Goal: Transaction & Acquisition: Purchase product/service

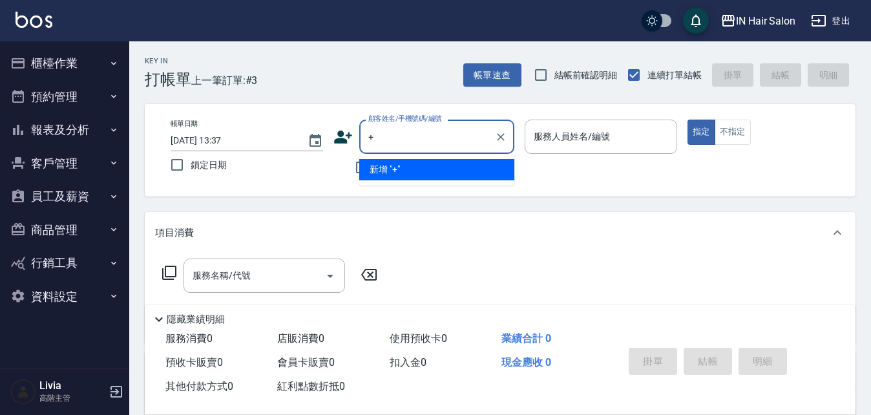
type input "+"
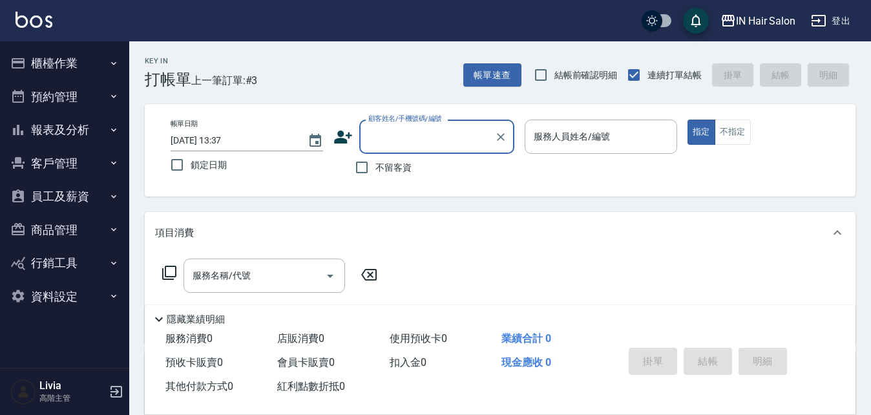
click at [406, 141] on div "顧客姓名/手機號碼/編號 顧客姓名/手機號碼/編號" at bounding box center [436, 136] width 155 height 34
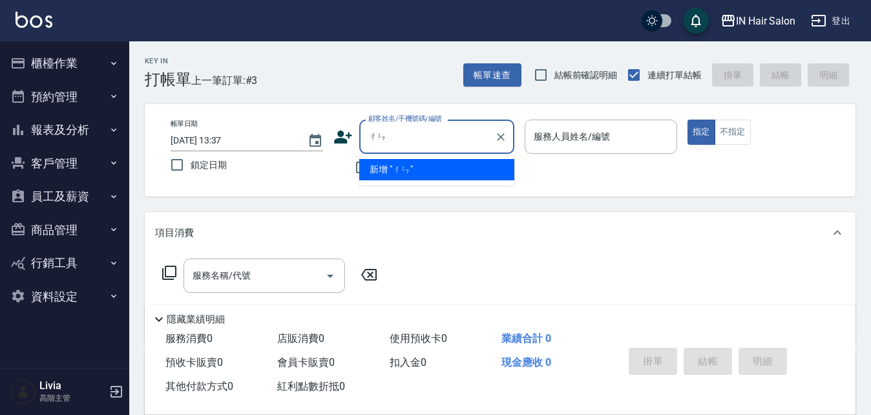
type input "磣"
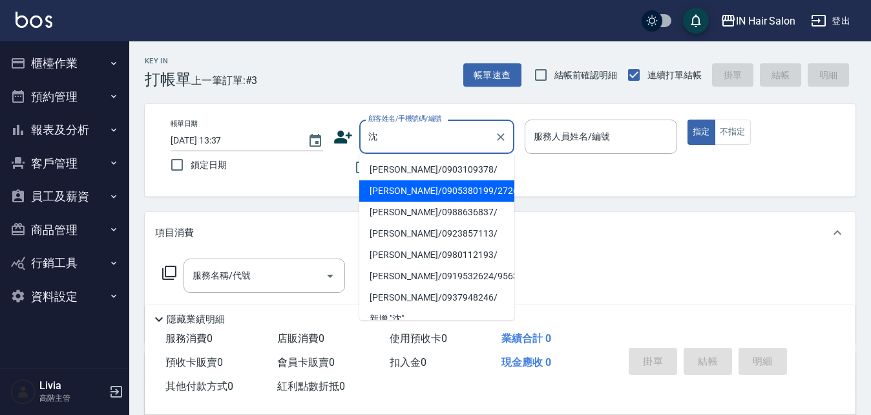
click at [392, 189] on li "[PERSON_NAME]/0905380199/272693" at bounding box center [436, 190] width 155 height 21
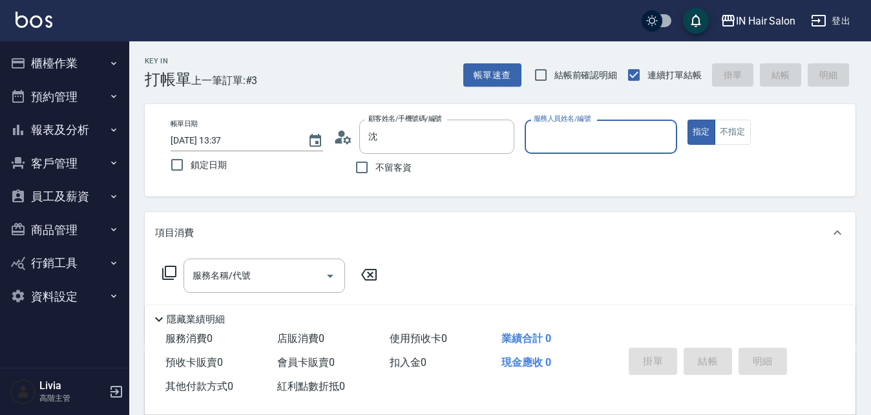
type input "[PERSON_NAME]/0905380199/272693"
type input "8號店長Livia-8"
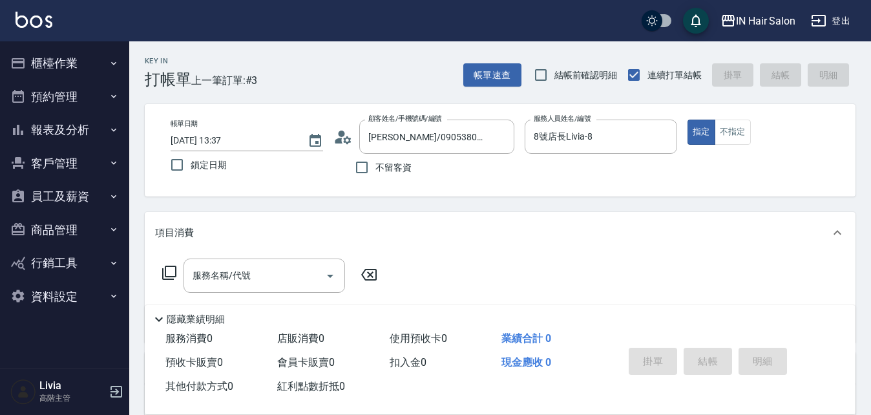
click at [167, 270] on icon at bounding box center [169, 273] width 16 height 16
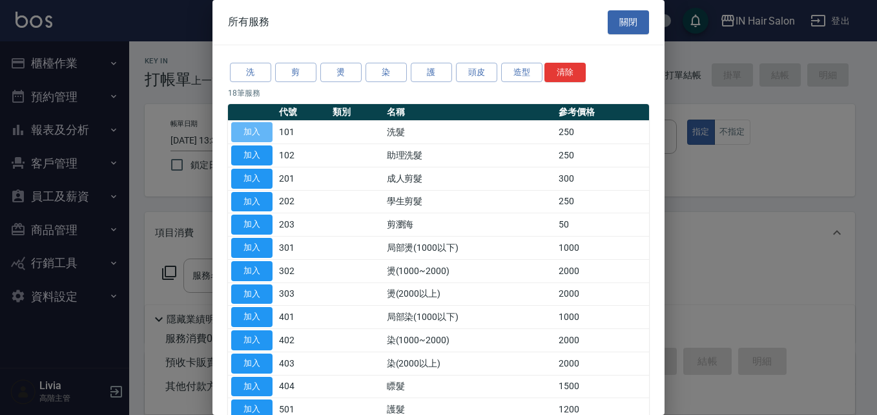
drag, startPoint x: 243, startPoint y: 132, endPoint x: 197, endPoint y: 209, distance: 89.8
click at [244, 132] on button "加入" at bounding box center [251, 132] width 41 height 20
type input "洗髮(101)"
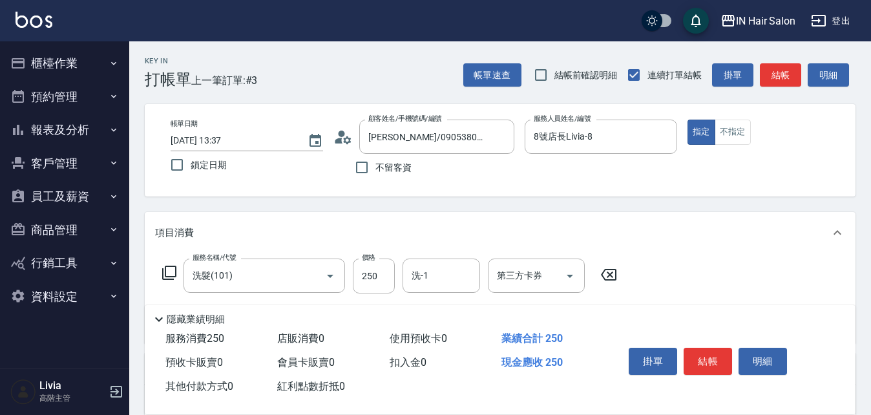
click at [173, 271] on icon at bounding box center [169, 273] width 16 height 16
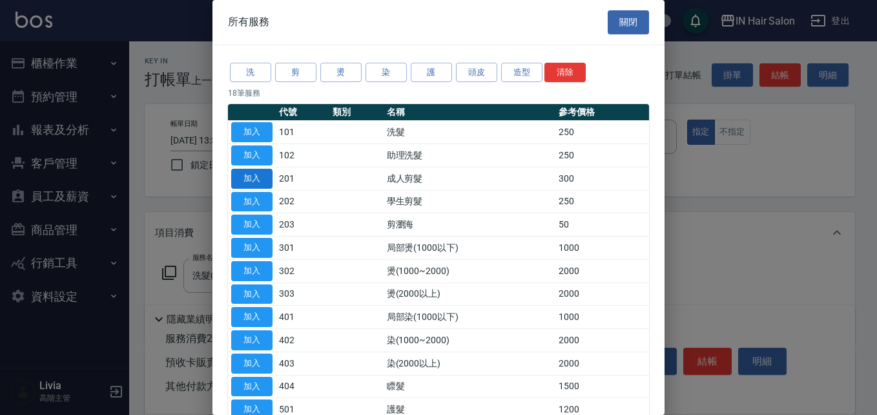
click at [256, 173] on button "加入" at bounding box center [251, 179] width 41 height 20
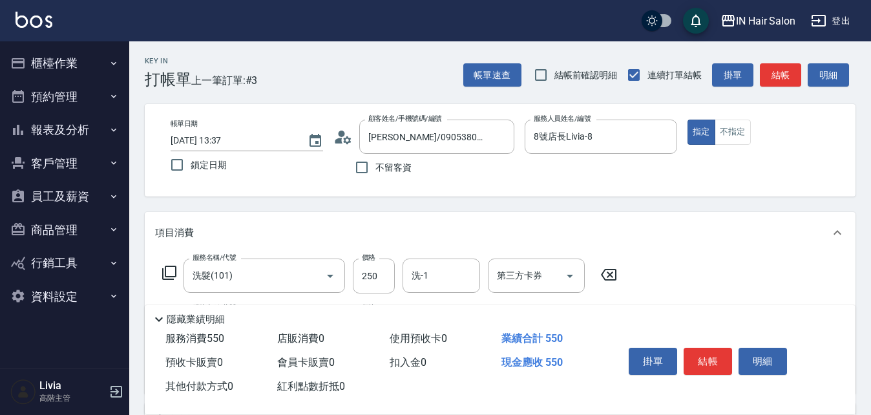
click at [167, 273] on icon at bounding box center [169, 273] width 16 height 16
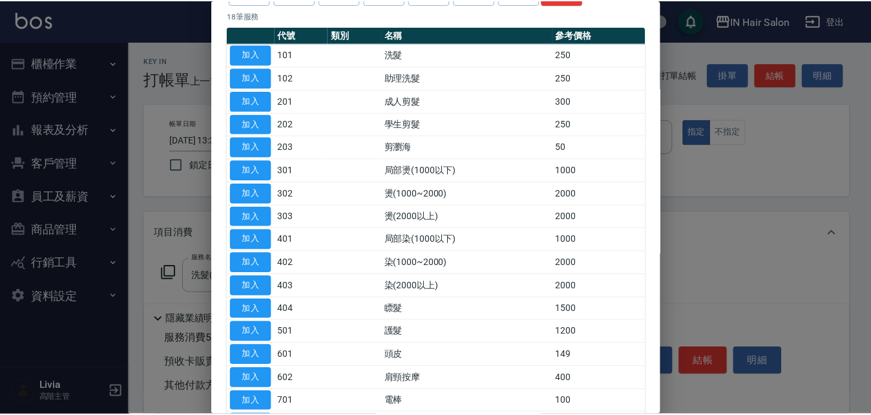
scroll to position [193, 0]
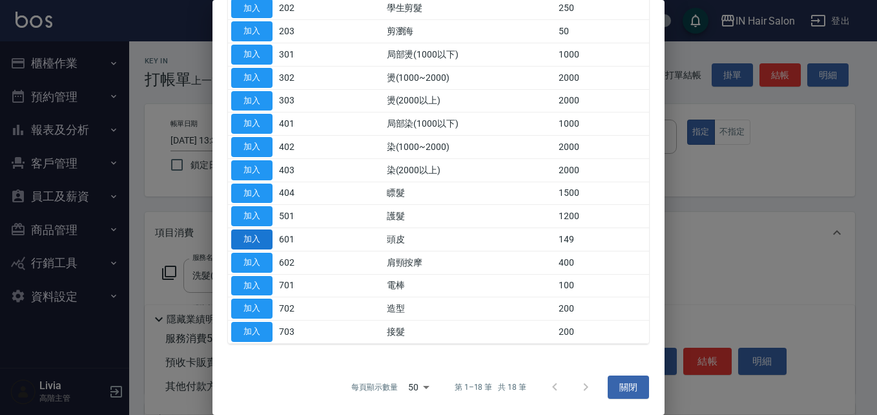
click at [251, 239] on button "加入" at bounding box center [251, 239] width 41 height 20
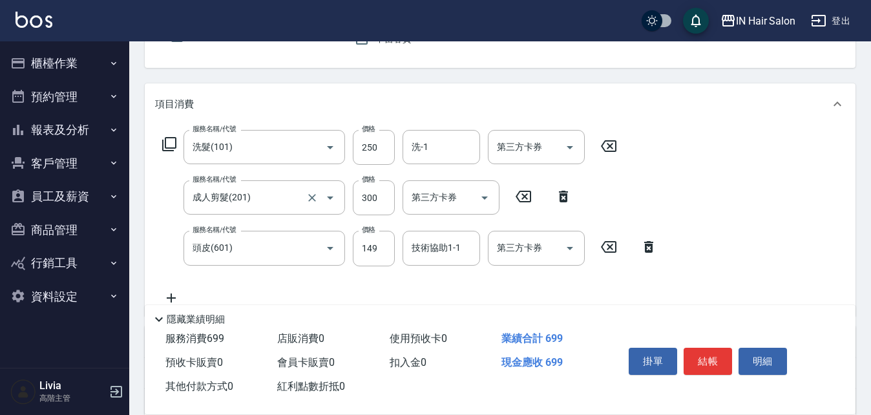
scroll to position [129, 0]
click at [378, 149] on input "250" at bounding box center [374, 146] width 42 height 35
type input "300"
click at [317, 285] on div "服務名稱/代號 洗髮(101) 服務名稱/代號 價格 300 價格 洗-1 洗-1 第三方卡券 第三方卡券 服務名稱/代號 成人剪髮(201) 服務名稱/代號…" at bounding box center [410, 216] width 510 height 175
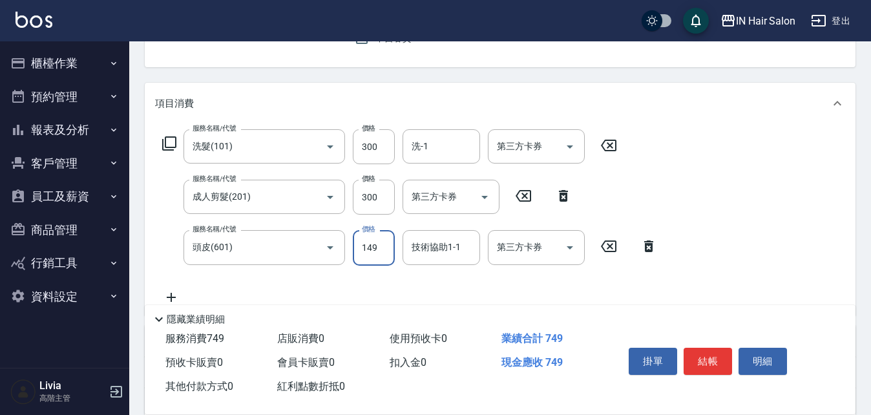
click at [382, 249] on input "149" at bounding box center [374, 247] width 42 height 35
type input "50"
click at [314, 276] on div "服務名稱/代號 洗髮(101) 服務名稱/代號 價格 300 價格 洗-1 洗-1 第三方卡券 第三方卡券 服務名稱/代號 成人剪髮(201) 服務名稱/代號…" at bounding box center [410, 216] width 510 height 175
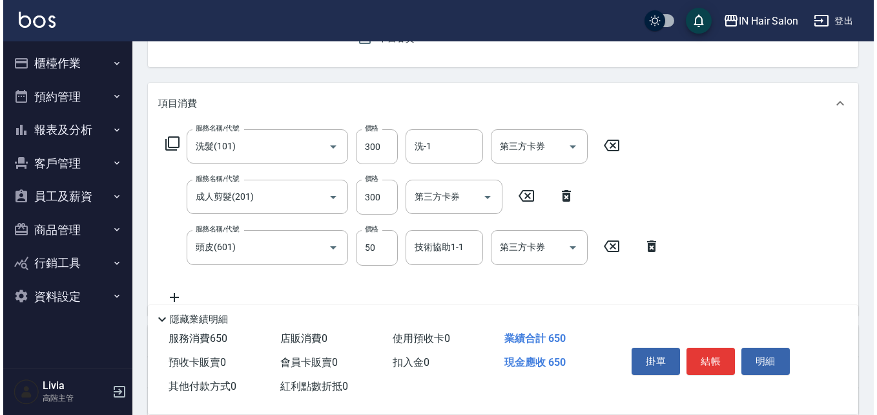
scroll to position [0, 0]
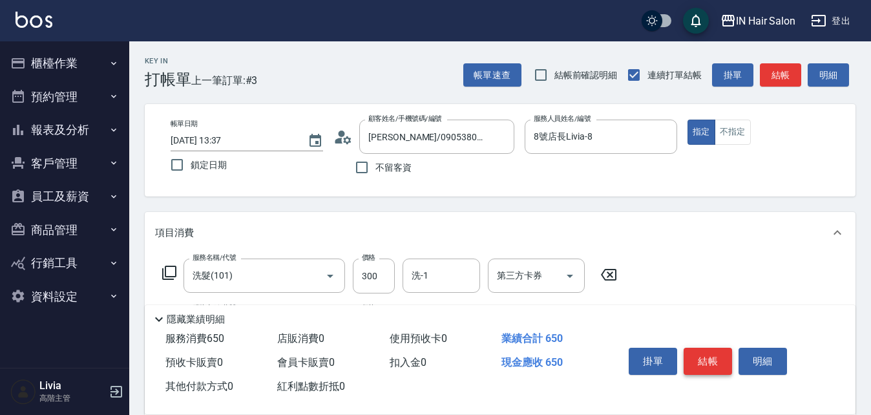
click at [714, 347] on button "結帳" at bounding box center [707, 360] width 48 height 27
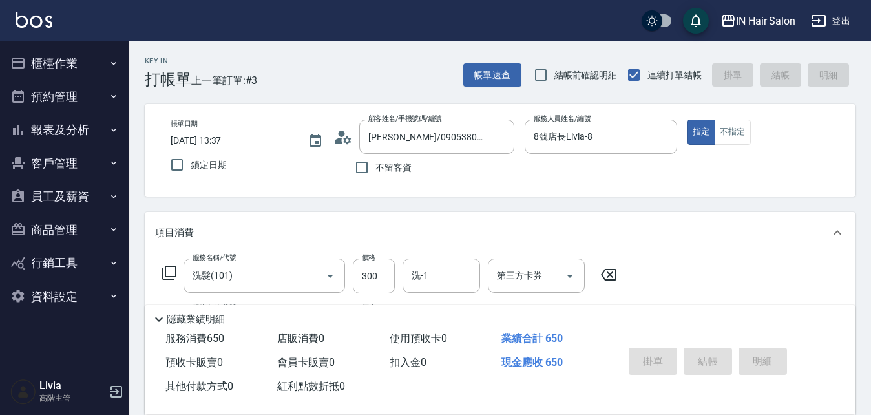
type input "[DATE] 17:15"
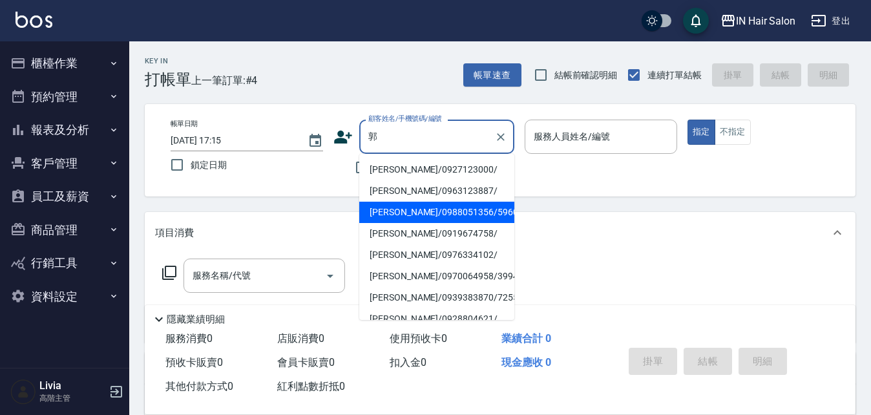
click at [400, 211] on li "[PERSON_NAME]/0988051356/596052" at bounding box center [436, 212] width 155 height 21
type input "[PERSON_NAME]/0988051356/596052"
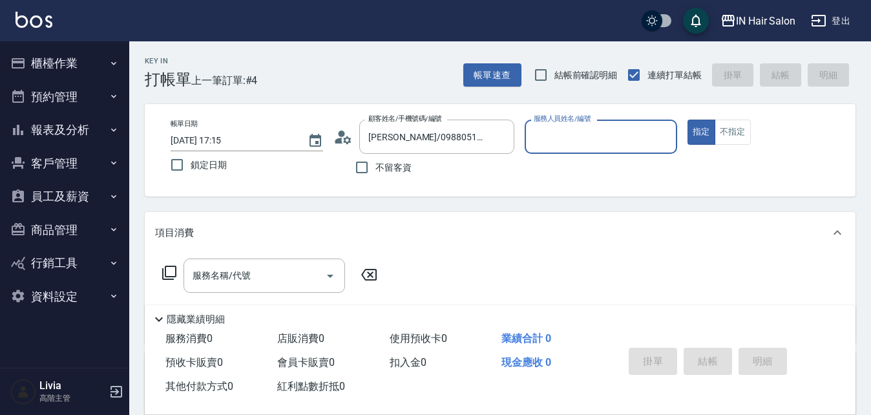
type input "8號店長Livia-8"
click at [168, 270] on icon at bounding box center [169, 273] width 16 height 16
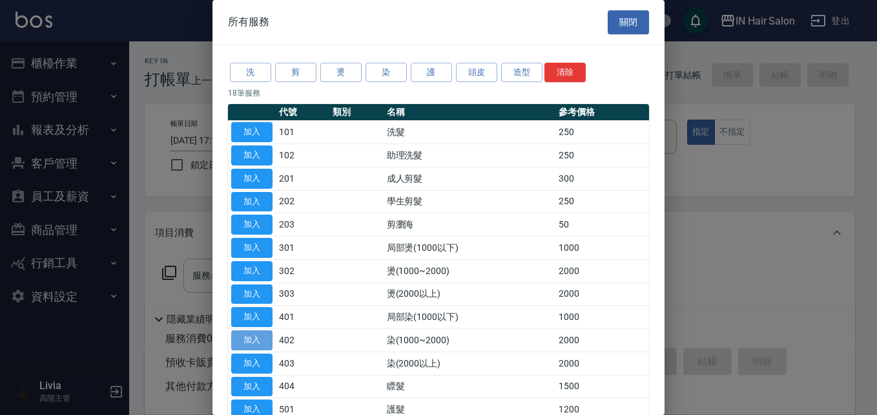
click at [256, 338] on button "加入" at bounding box center [251, 340] width 41 height 20
type input "染(1000~2000)(402)"
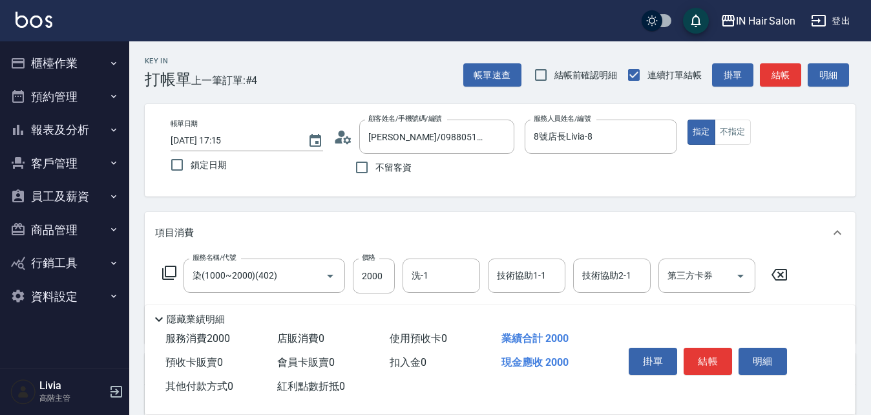
click at [171, 272] on icon at bounding box center [169, 273] width 16 height 16
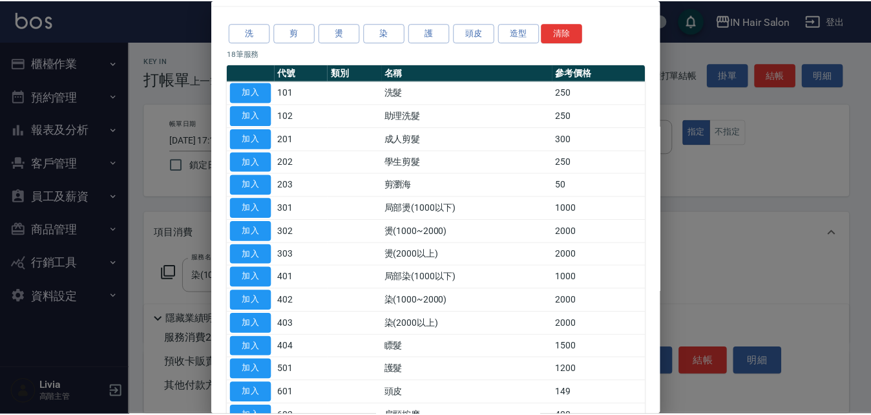
scroll to position [129, 0]
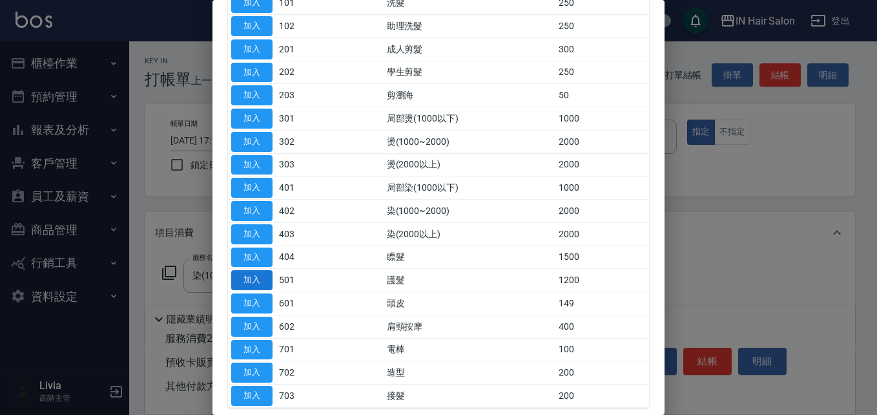
click at [263, 279] on button "加入" at bounding box center [251, 280] width 41 height 20
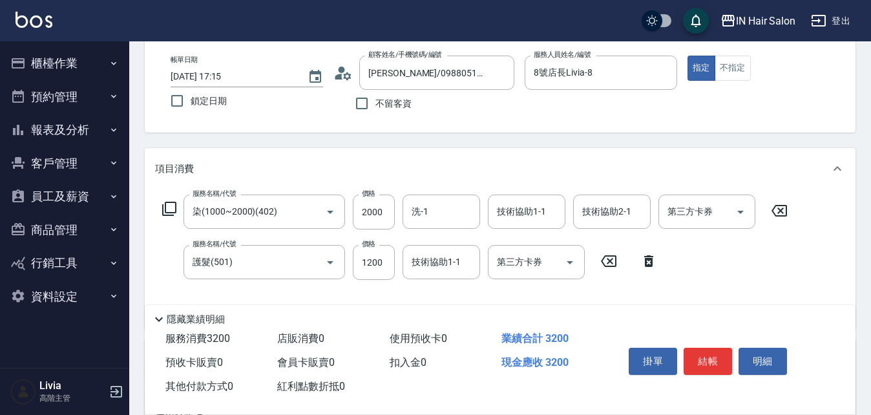
scroll to position [65, 0]
click at [386, 214] on input "2000" at bounding box center [374, 211] width 42 height 35
type input "1500"
click at [335, 286] on div "服務名稱/代號 染(1000~2000)(402) 服務名稱/代號 價格 1500 價格 洗-1 洗-1 技術協助1-1 技術協助1-1 技術協助2-1 技術…" at bounding box center [475, 256] width 640 height 125
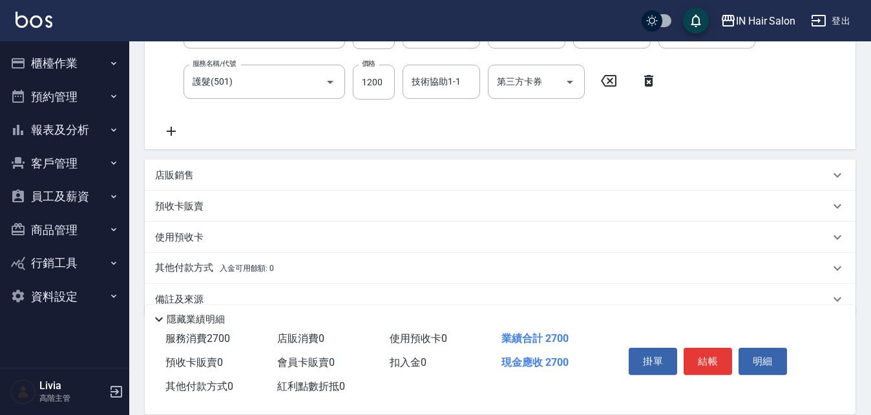
scroll to position [258, 0]
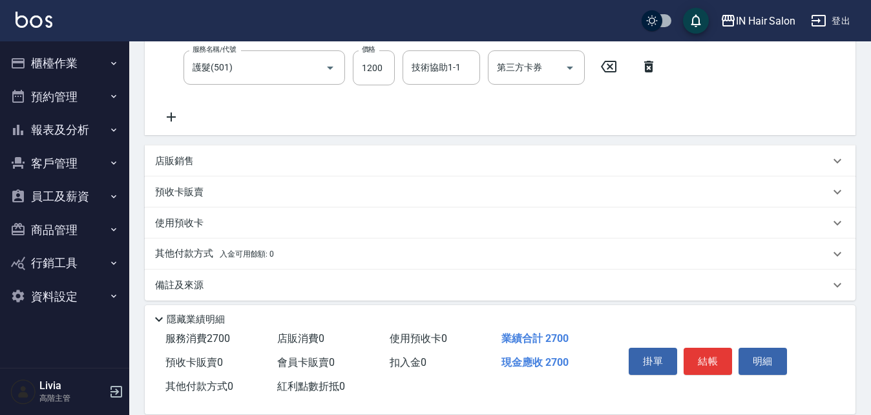
click at [184, 253] on p "其他付款方式 入金可用餘額: 0" at bounding box center [214, 254] width 119 height 14
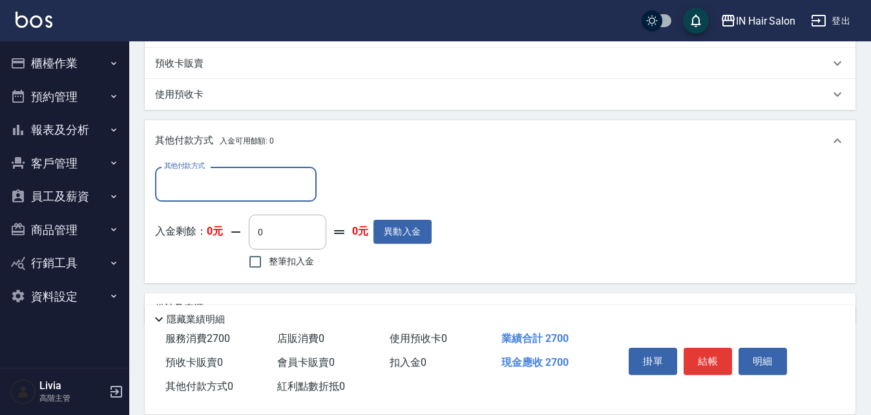
scroll to position [388, 0]
click at [238, 183] on input "其他付款方式" at bounding box center [236, 183] width 150 height 23
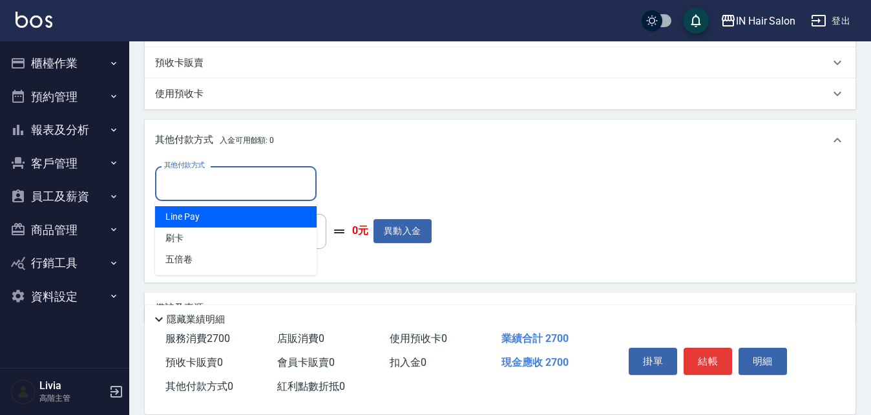
click at [195, 216] on span "Line Pay" at bounding box center [235, 216] width 161 height 21
type input "Line Pay"
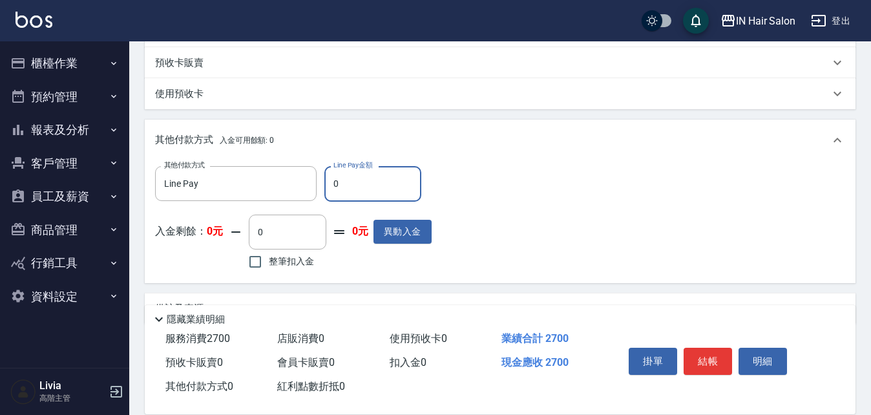
drag, startPoint x: 328, startPoint y: 185, endPoint x: 346, endPoint y: 187, distance: 17.5
click at [346, 187] on input "0" at bounding box center [372, 183] width 97 height 35
type input "2700"
click at [705, 247] on div "其他付款方式 Line Pay 其他付款方式 Line Pay金額 2700 Line Pay金額 入金剩餘： 0元 0 ​ 整筆扣入金 0元 異動入金" at bounding box center [500, 219] width 690 height 106
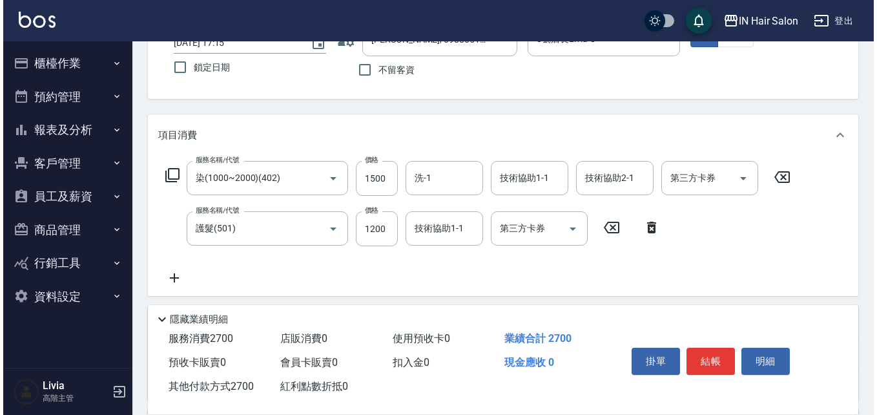
scroll to position [0, 0]
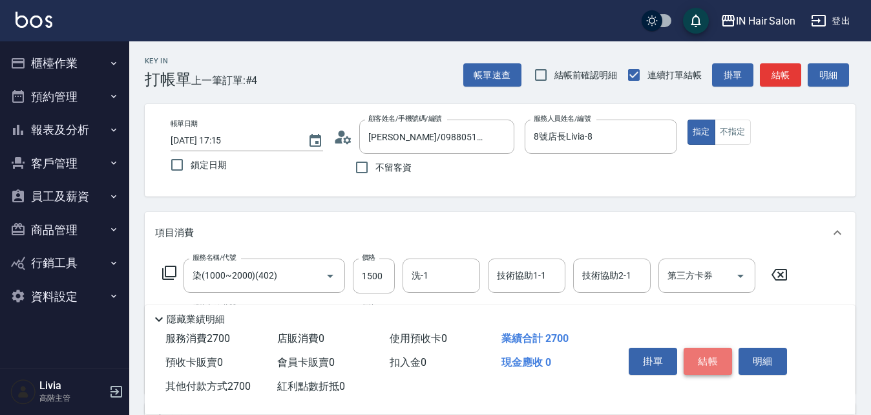
click at [705, 355] on button "結帳" at bounding box center [707, 360] width 48 height 27
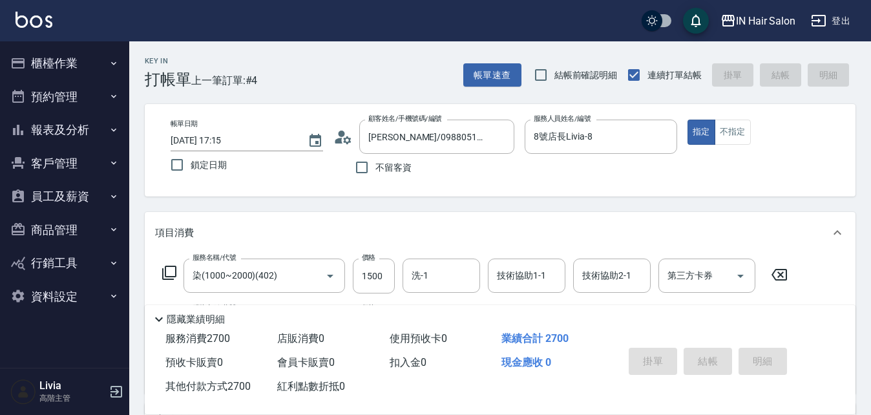
type input "[DATE] 17:16"
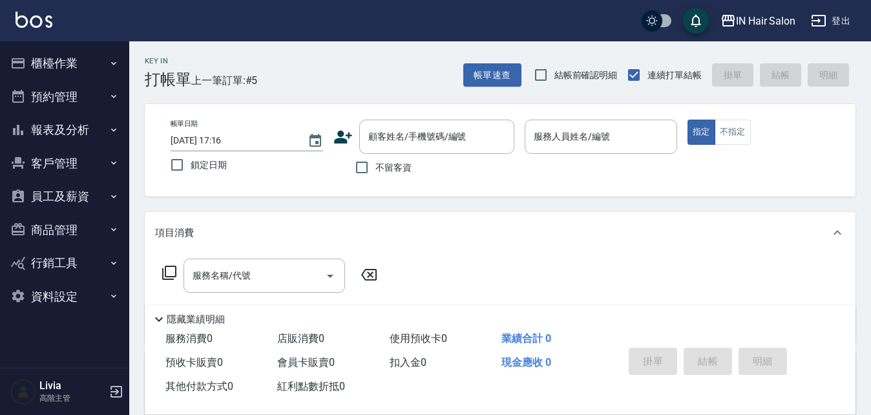
click at [335, 135] on icon at bounding box center [342, 136] width 19 height 19
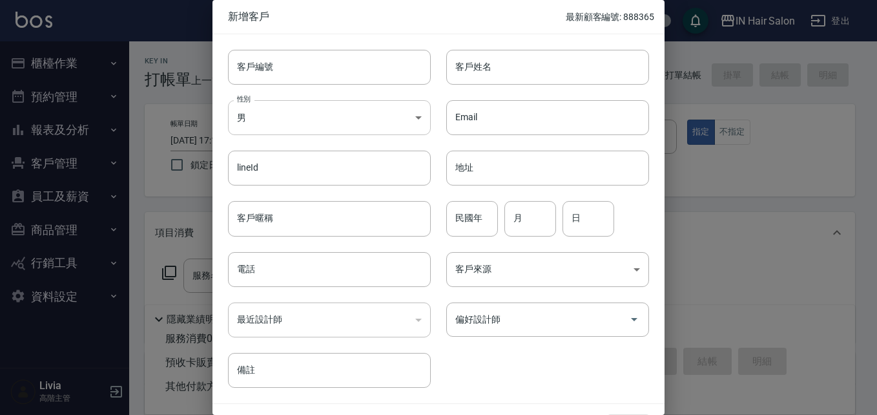
click at [282, 119] on body "IN Hair Salon 登出 櫃檯作業 打帳單 帳單列表 掛單列表 座位開單 營業儀表板 現金收支登錄 高階收支登錄 材料自購登錄 每日結帳 排班表 現場…" at bounding box center [438, 316] width 877 height 632
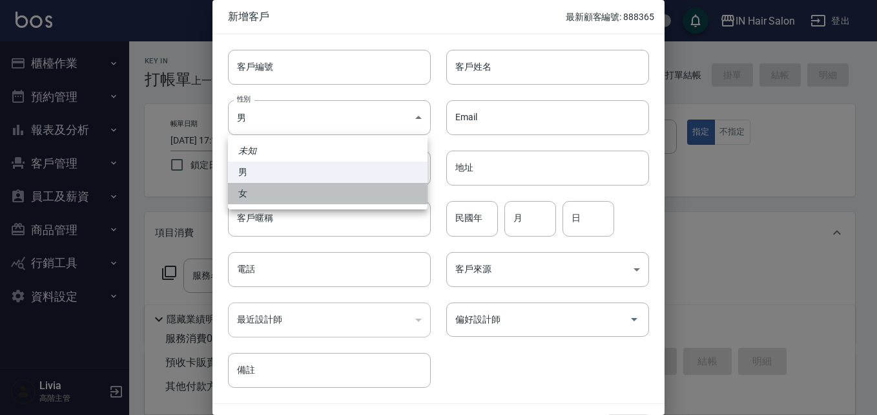
click at [245, 192] on li "女" at bounding box center [328, 193] width 200 height 21
type input "[DEMOGRAPHIC_DATA]"
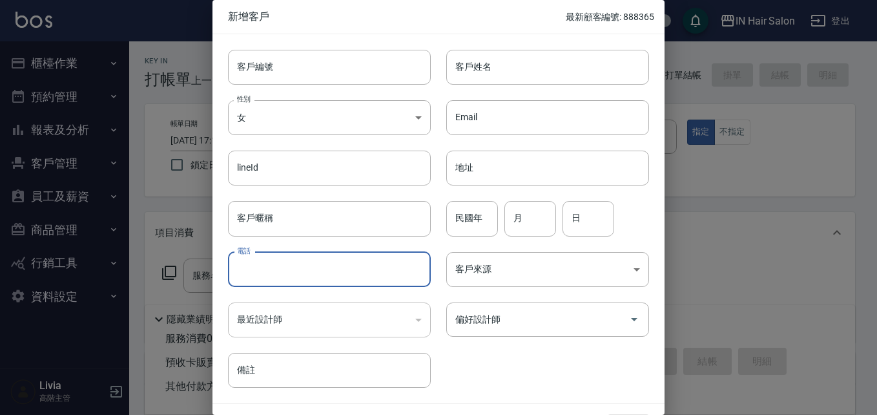
click at [278, 267] on input "電話" at bounding box center [329, 269] width 203 height 35
type input "0903998505"
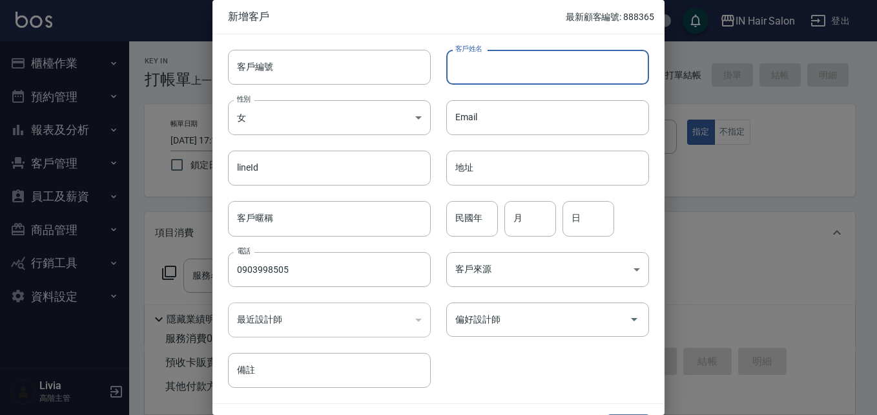
click at [480, 71] on input "客戶姓名" at bounding box center [547, 67] width 203 height 35
type input "[PERSON_NAME]"
click at [479, 218] on input "民國年" at bounding box center [472, 218] width 52 height 35
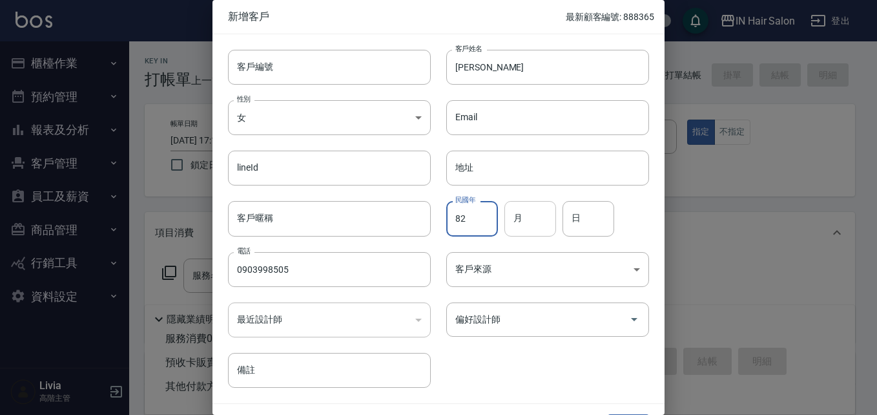
type input "82"
click at [541, 220] on input "月" at bounding box center [530, 218] width 52 height 35
type input "03"
click at [583, 225] on input "日" at bounding box center [589, 218] width 52 height 35
type input "08"
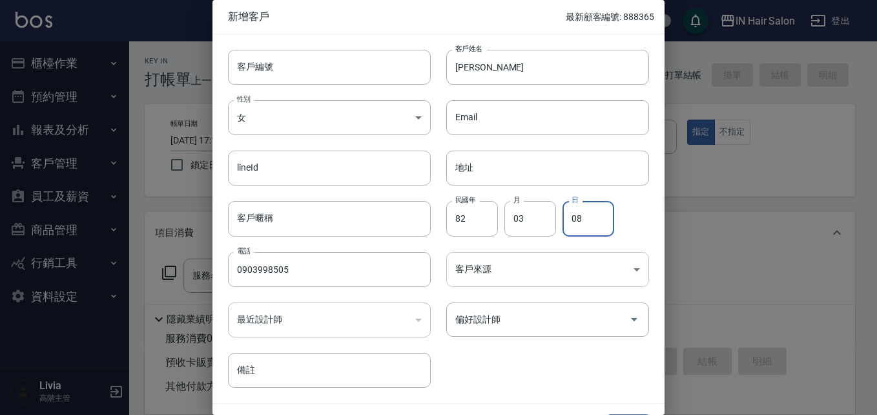
click at [475, 272] on body "IN Hair Salon 登出 櫃檯作業 打帳單 帳單列表 掛單列表 座位開單 營業儀表板 現金收支登錄 高階收支登錄 材料自購登錄 每日結帳 排班表 現場…" at bounding box center [438, 316] width 877 height 632
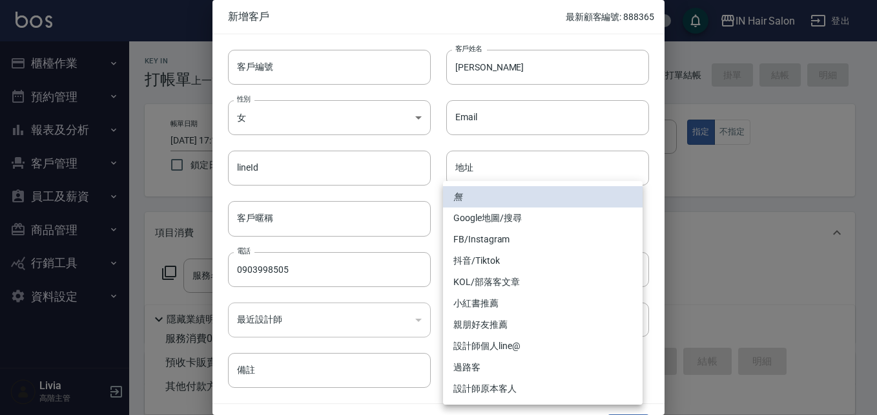
click at [479, 361] on li "過路客" at bounding box center [543, 367] width 200 height 21
type input "過路客"
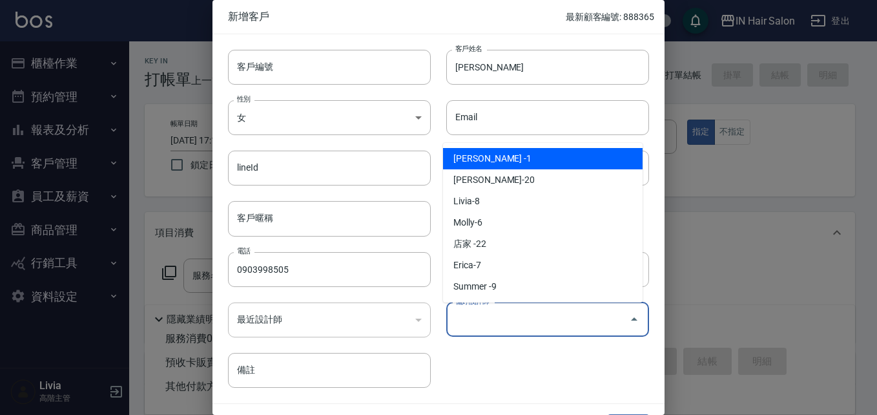
click at [485, 320] on input "偏好設計師" at bounding box center [538, 319] width 172 height 23
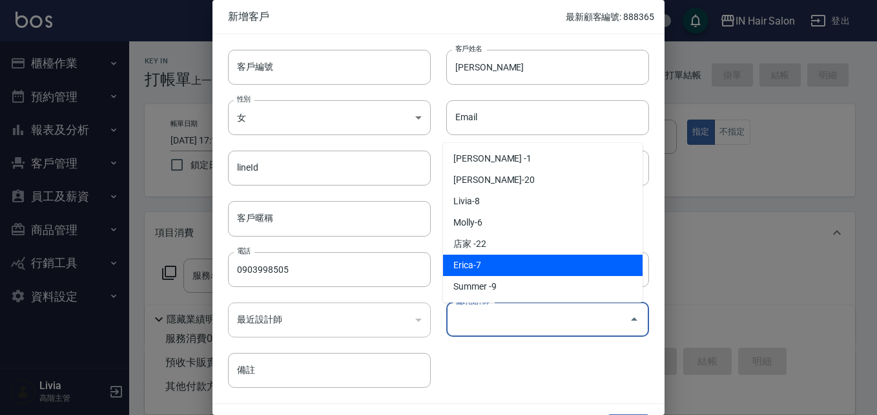
click at [480, 264] on li "Erica-7" at bounding box center [543, 264] width 200 height 21
type input "[PERSON_NAME]"
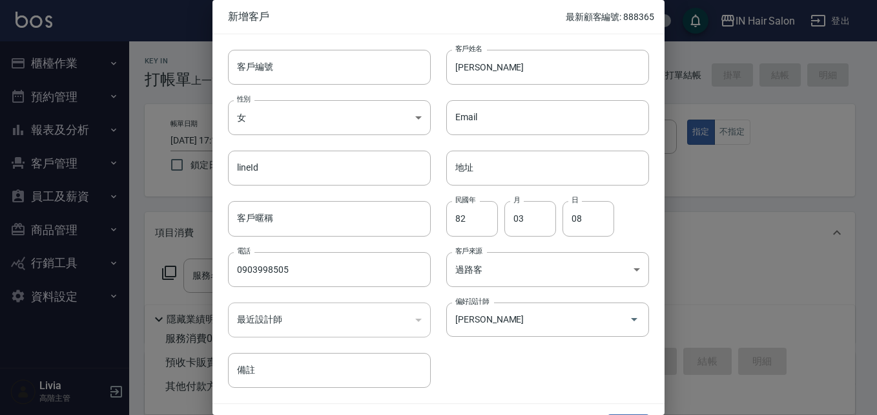
drag, startPoint x: 495, startPoint y: 362, endPoint x: 510, endPoint y: 353, distance: 17.4
click at [501, 361] on div "客戶編號 客戶編號 客戶姓名 [PERSON_NAME] 客戶姓名 性別 女 [DEMOGRAPHIC_DATA] 性別 Email Email lineId…" at bounding box center [430, 210] width 437 height 353
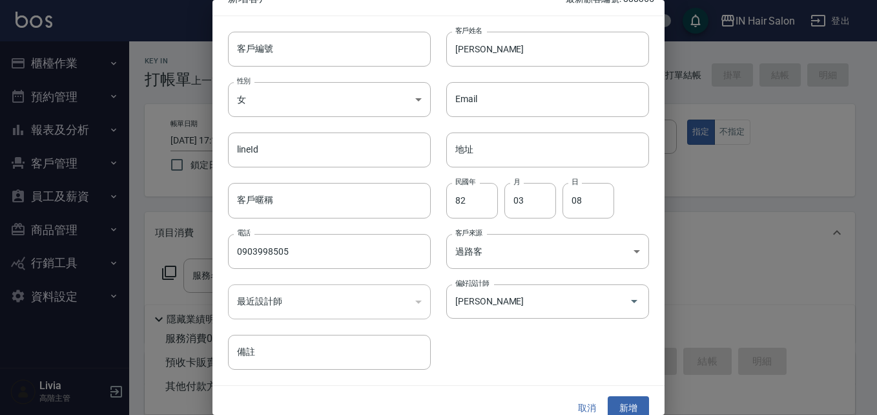
scroll to position [33, 0]
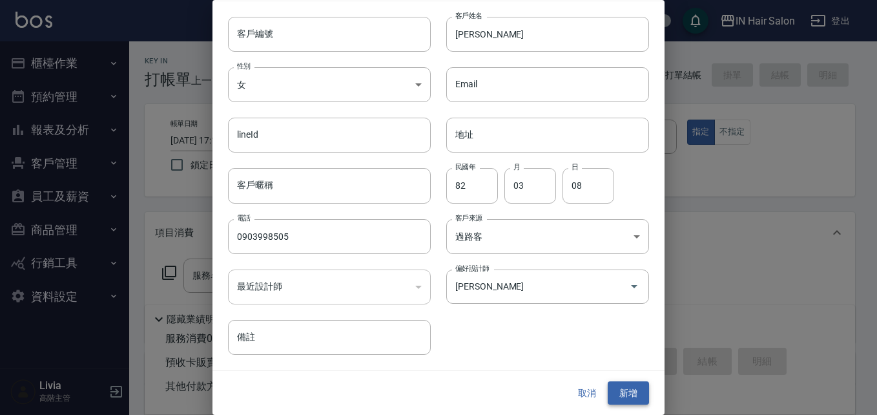
click at [625, 384] on button "新增" at bounding box center [628, 393] width 41 height 24
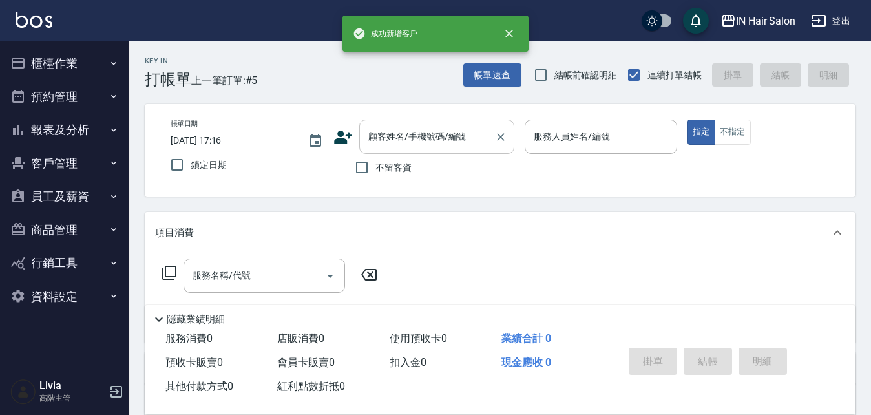
click at [372, 126] on input "顧客姓名/手機號碼/編號" at bounding box center [427, 136] width 124 height 23
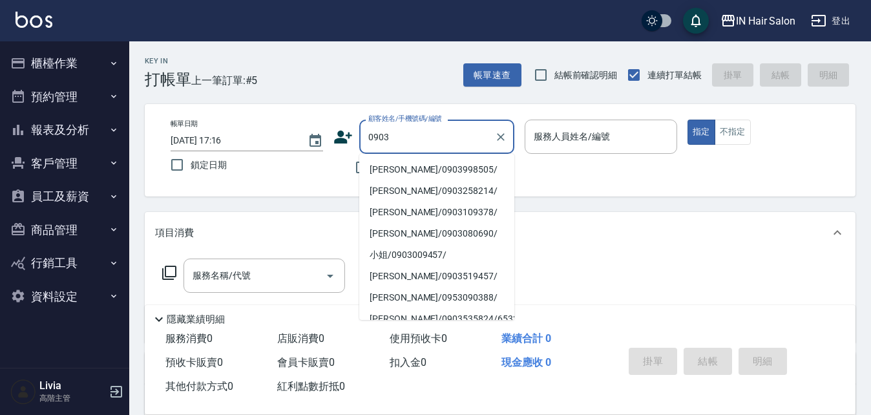
drag, startPoint x: 392, startPoint y: 167, endPoint x: 477, endPoint y: 172, distance: 84.8
click at [394, 167] on li "[PERSON_NAME]/0903998505/" at bounding box center [436, 169] width 155 height 21
type input "[PERSON_NAME]/0903998505/"
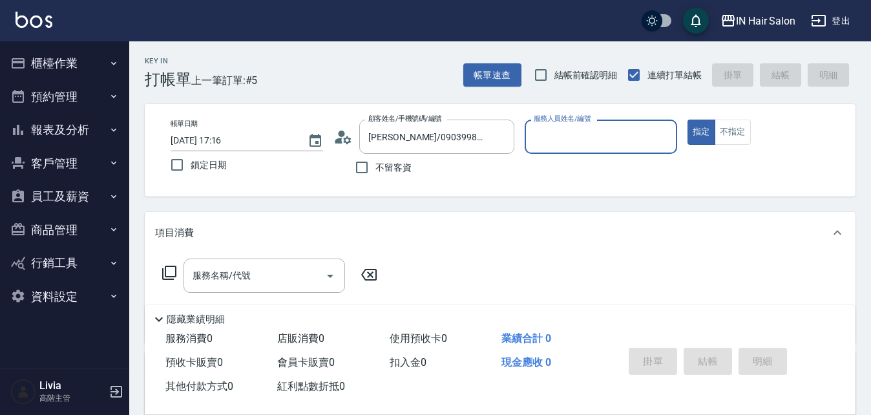
type input "7號設計師[PERSON_NAME]-7"
click at [741, 132] on button "不指定" at bounding box center [732, 131] width 36 height 25
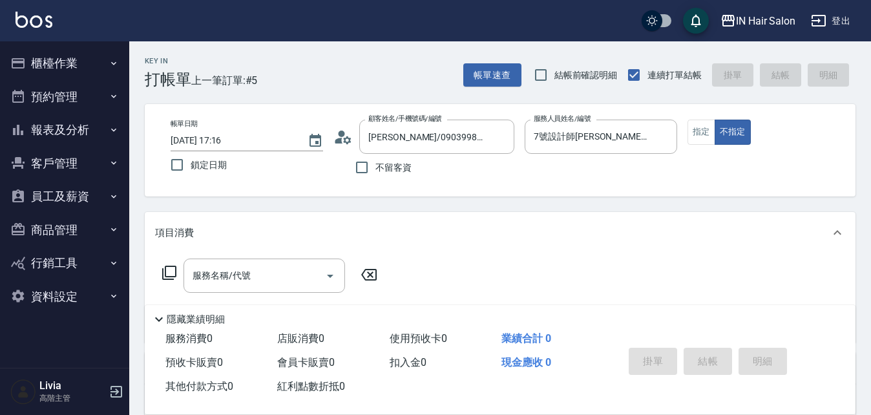
click at [169, 268] on icon at bounding box center [169, 273] width 16 height 16
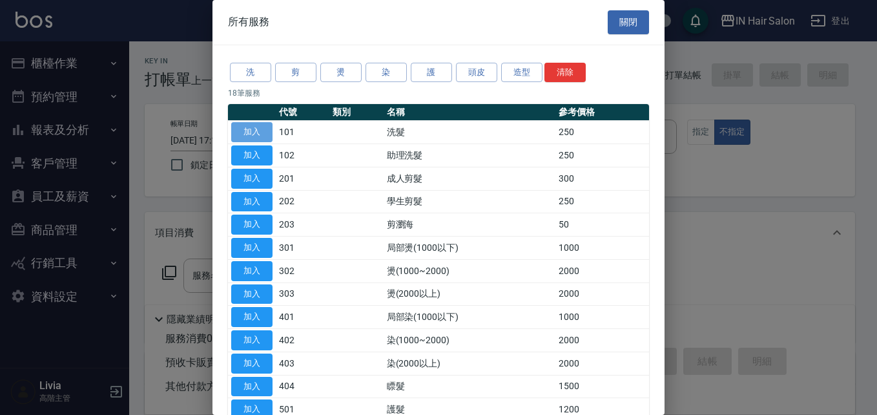
click at [250, 132] on button "加入" at bounding box center [251, 132] width 41 height 20
type input "洗髮(101)"
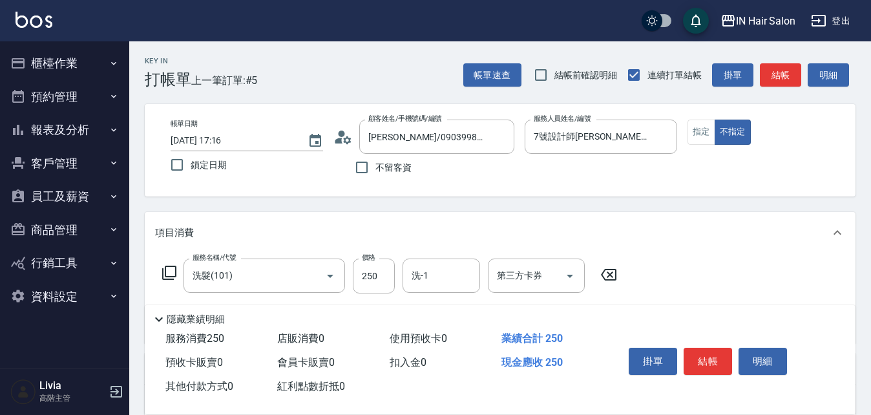
click at [172, 270] on icon at bounding box center [169, 273] width 16 height 16
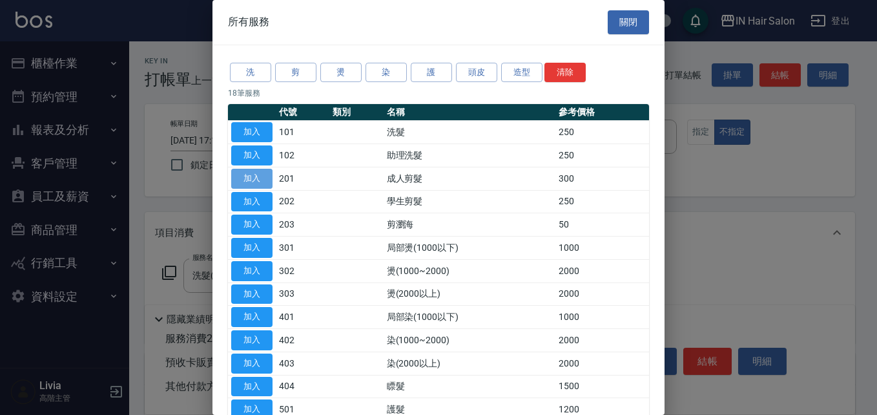
click at [253, 180] on button "加入" at bounding box center [251, 179] width 41 height 20
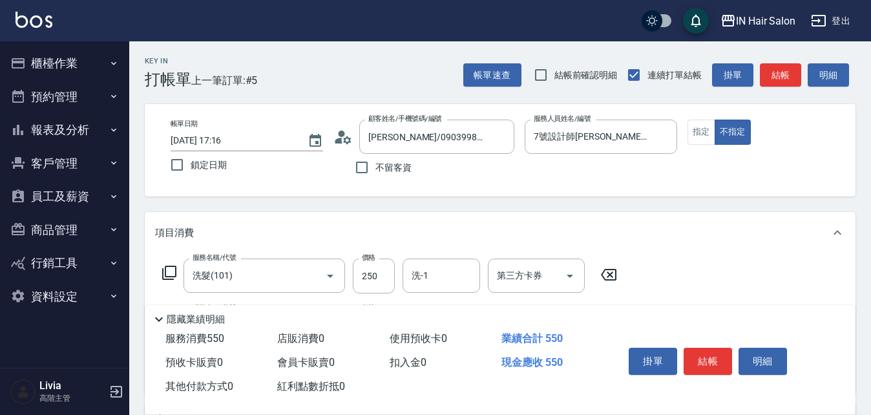
click at [167, 271] on icon at bounding box center [169, 273] width 16 height 16
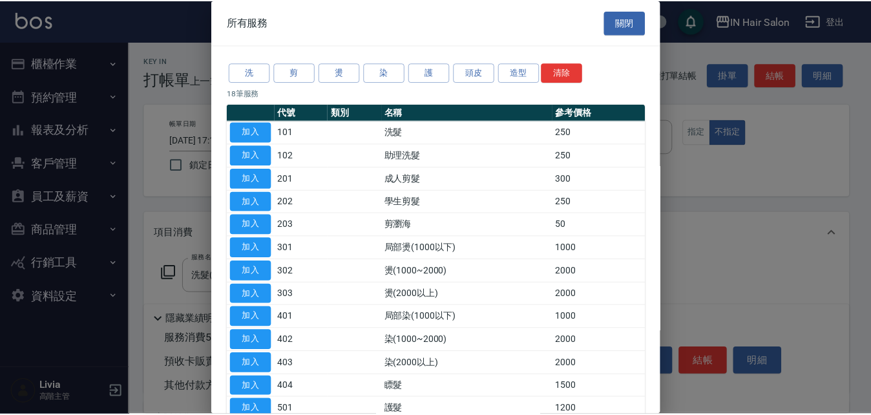
scroll to position [129, 0]
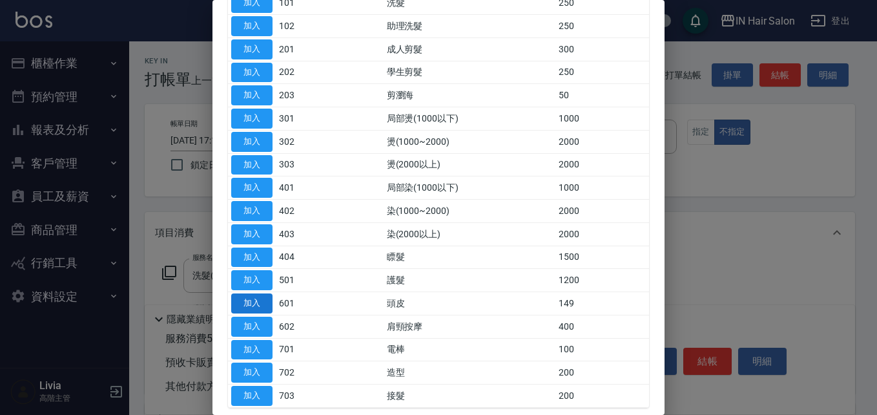
click at [242, 301] on button "加入" at bounding box center [251, 303] width 41 height 20
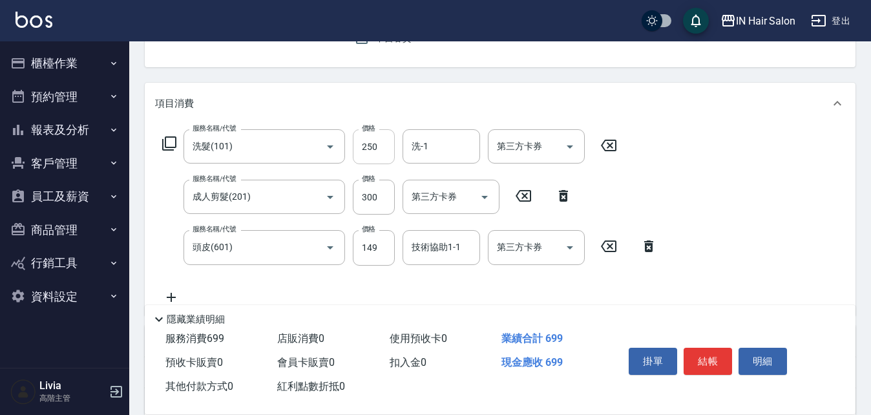
click at [386, 142] on input "250" at bounding box center [374, 146] width 42 height 35
type input "300"
drag, startPoint x: 349, startPoint y: 219, endPoint x: 357, endPoint y: 212, distance: 10.6
click at [349, 219] on div "服務名稱/代號 洗髮(101) 服務名稱/代號 價格 300 價格 洗-1 洗-1 第三方卡券 第三方卡券 服務名稱/代號 成人剪髮(201) 服務名稱/代號…" at bounding box center [410, 216] width 510 height 175
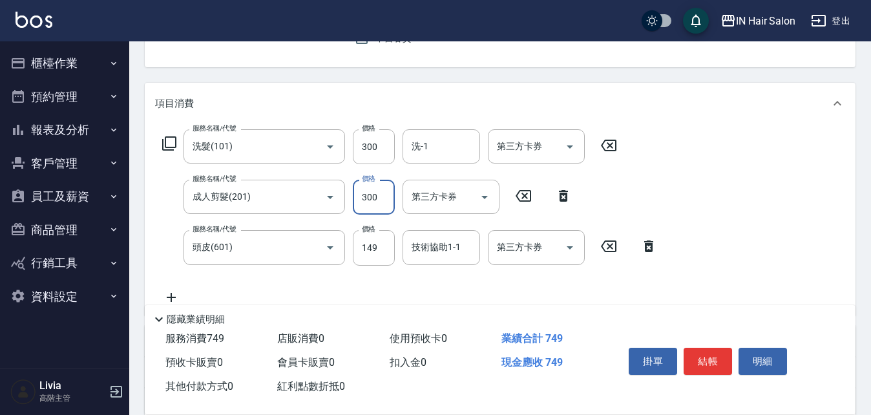
click at [388, 194] on input "300" at bounding box center [374, 197] width 42 height 35
type input "400"
click at [314, 289] on div "服務名稱/代號 洗髮(101) 服務名稱/代號 價格 300 價格 洗-1 洗-1 第三方卡券 第三方卡券 服務名稱/代號 成人剪髮(201) 服務名稱/代號…" at bounding box center [410, 216] width 510 height 175
click at [380, 251] on input "149" at bounding box center [374, 247] width 42 height 35
type input "150"
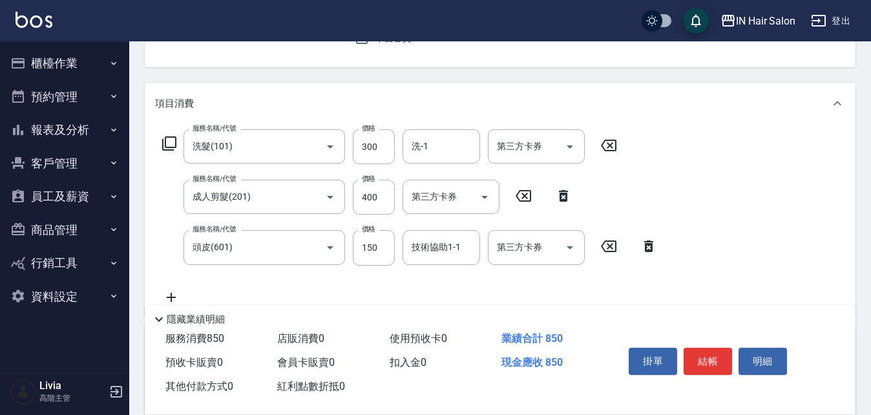
click at [333, 282] on div "服務名稱/代號 洗髮(101) 服務名稱/代號 價格 300 價格 洗-1 洗-1 第三方卡券 第三方卡券 服務名稱/代號 成人剪髮(201) 服務名稱/代號…" at bounding box center [410, 216] width 510 height 175
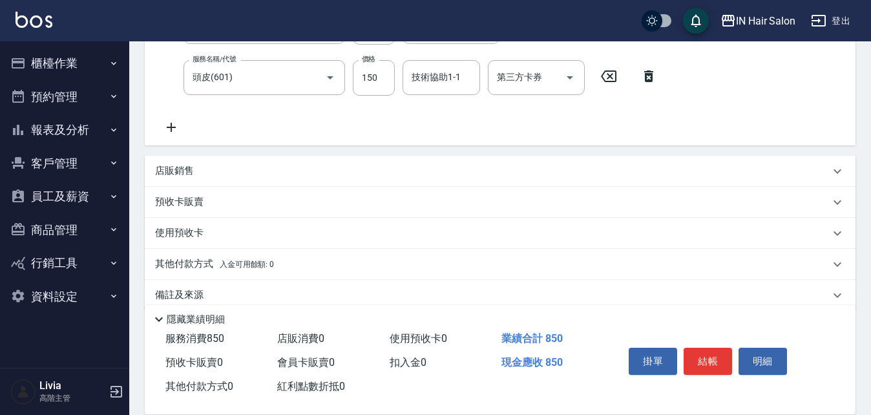
scroll to position [319, 0]
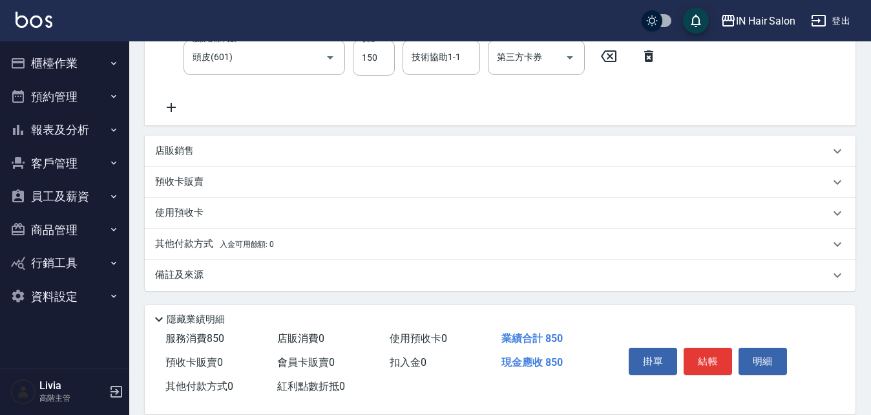
click at [185, 246] on p "其他付款方式 入金可用餘額: 0" at bounding box center [214, 244] width 119 height 14
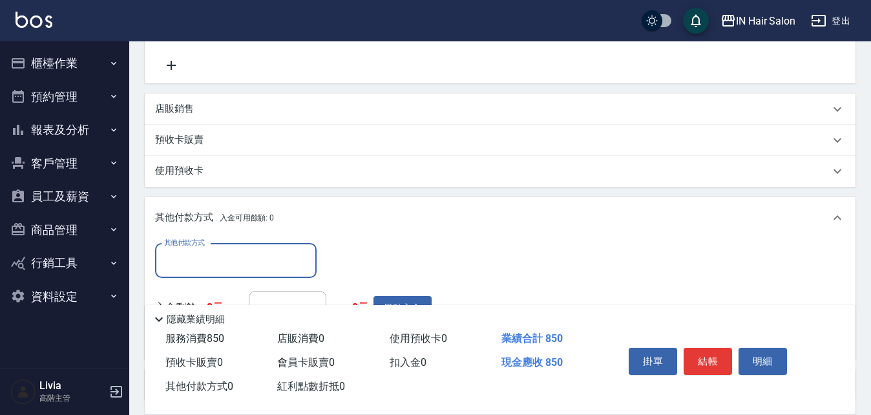
scroll to position [384, 0]
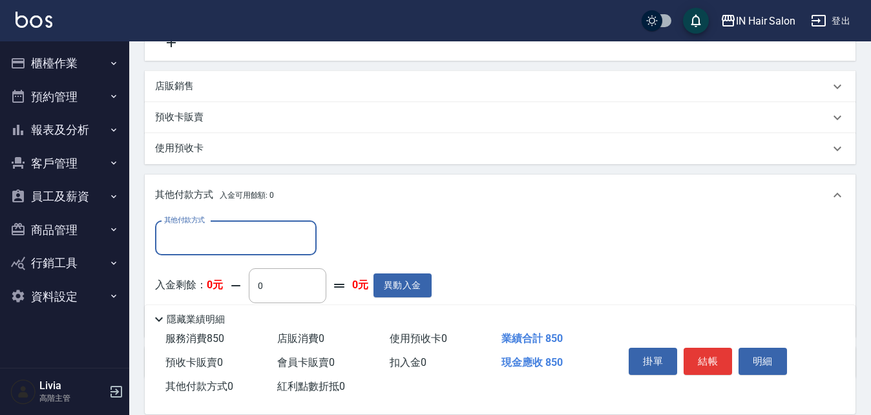
click at [204, 238] on input "其他付款方式" at bounding box center [236, 238] width 150 height 23
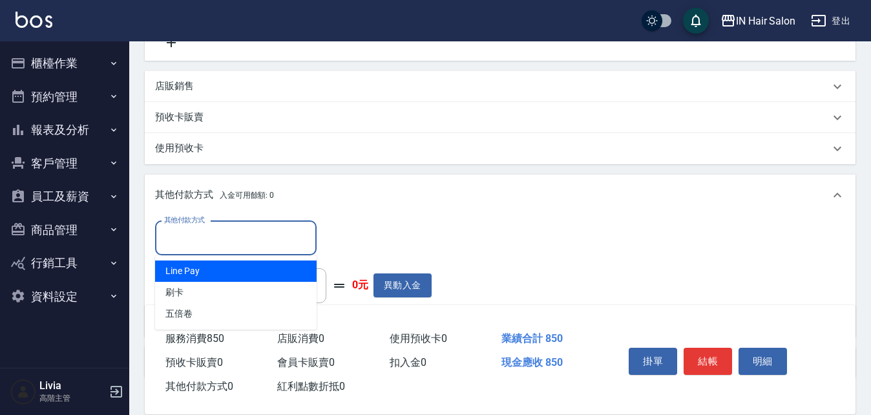
click at [189, 271] on span "Line Pay" at bounding box center [235, 270] width 161 height 21
type input "Line Pay"
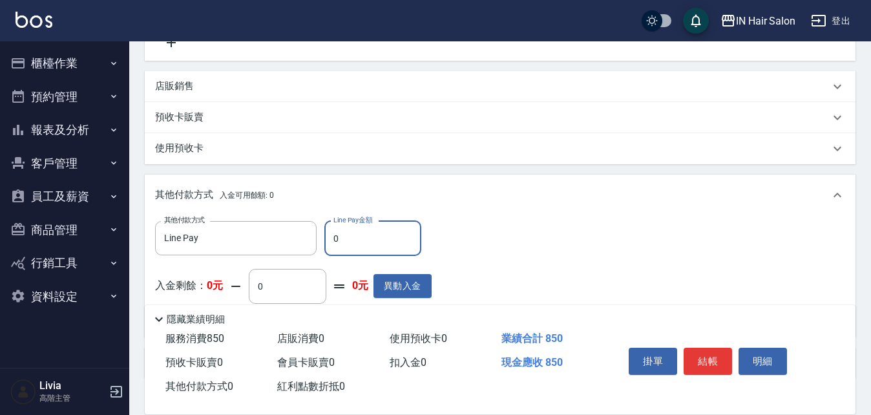
drag, startPoint x: 329, startPoint y: 242, endPoint x: 353, endPoint y: 240, distance: 23.9
click at [353, 240] on input "0" at bounding box center [372, 238] width 97 height 35
type input "850"
click at [557, 257] on div "其他付款方式 Line Pay 其他付款方式 Line Pay金額 850 Line Pay金額 入金剩餘： 0元 0 ​ 整筆扣入金 0元 異動入金" at bounding box center [500, 274] width 690 height 106
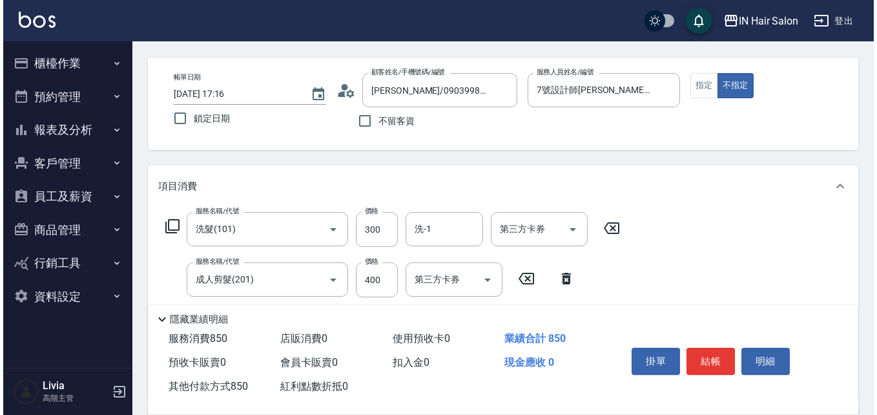
scroll to position [0, 0]
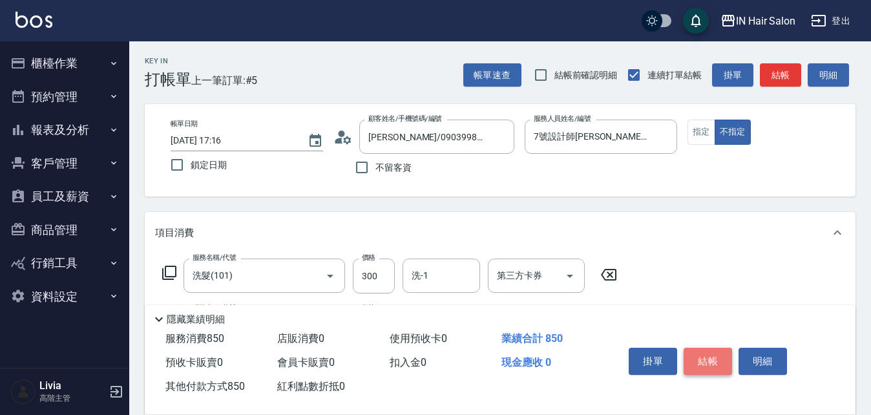
click at [705, 352] on button "結帳" at bounding box center [707, 360] width 48 height 27
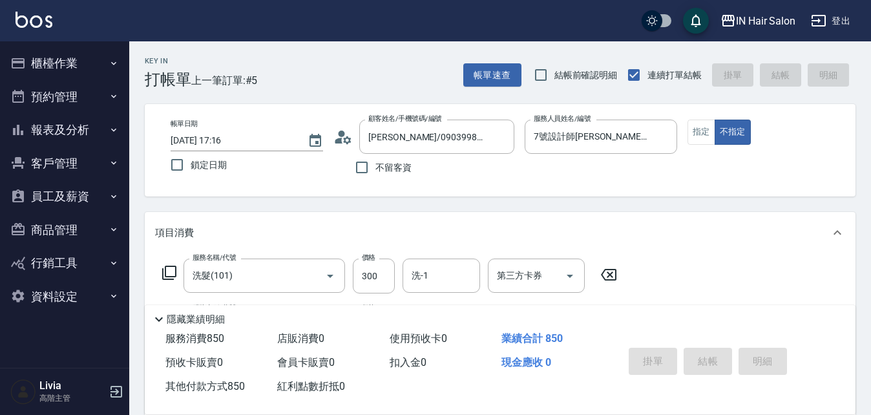
type input "[DATE] 17:17"
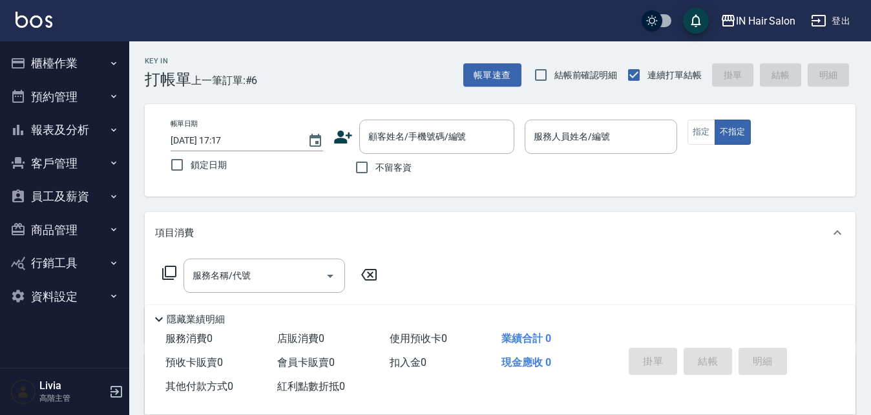
click at [337, 140] on icon at bounding box center [343, 136] width 18 height 13
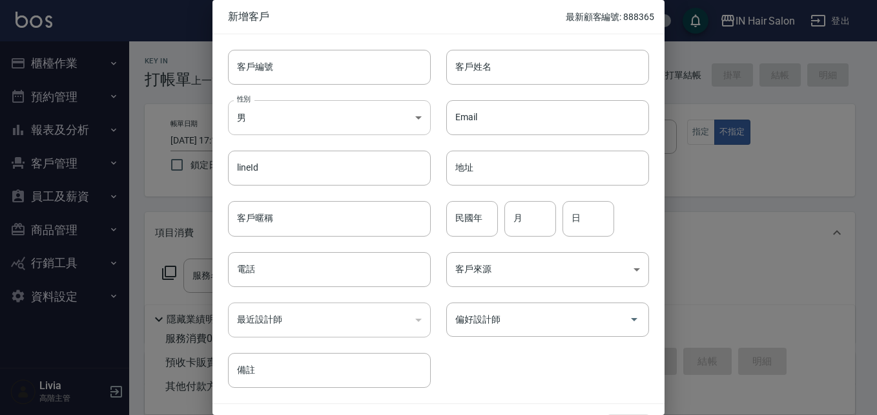
click at [300, 125] on body "IN Hair Salon 登出 櫃檯作業 打帳單 帳單列表 掛單列表 座位開單 營業儀表板 現金收支登錄 高階收支登錄 材料自購登錄 每日結帳 排班表 現場…" at bounding box center [438, 316] width 877 height 632
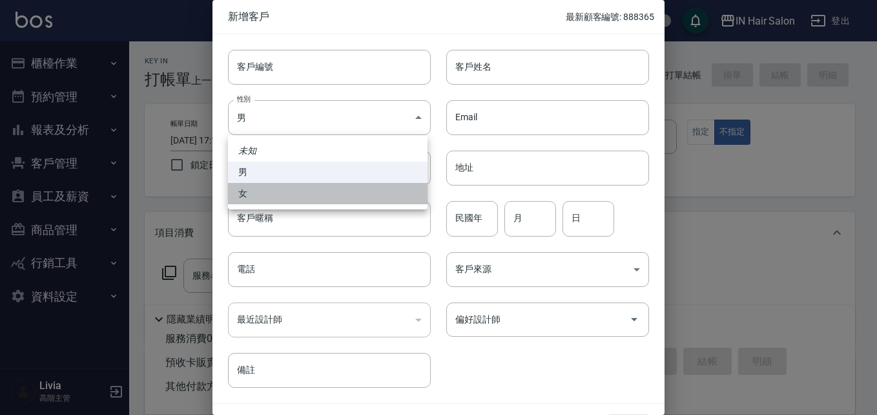
drag, startPoint x: 251, startPoint y: 196, endPoint x: 260, endPoint y: 239, distance: 44.2
click at [251, 196] on li "女" at bounding box center [328, 193] width 200 height 21
type input "[DEMOGRAPHIC_DATA]"
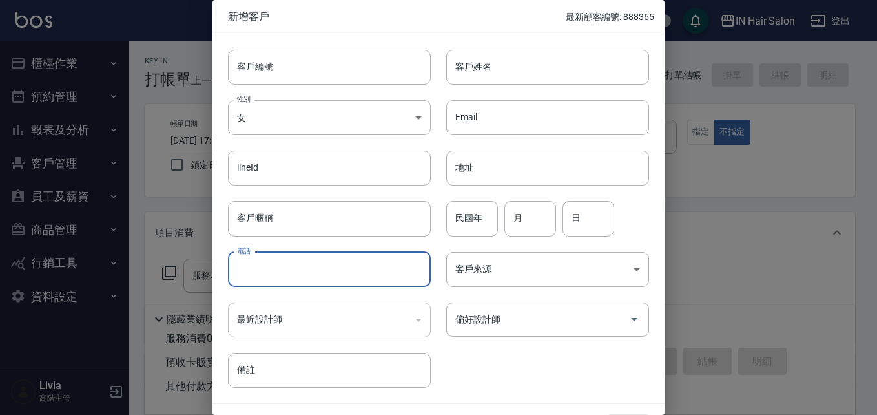
click at [271, 261] on input "電話" at bounding box center [329, 269] width 203 height 35
type input "0938877780"
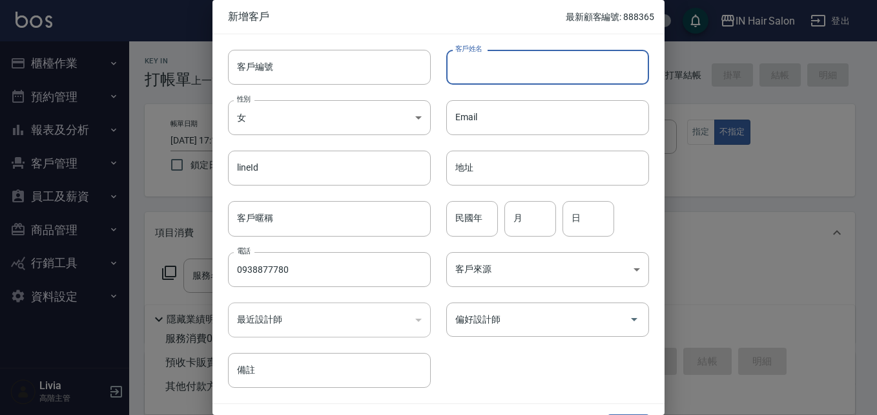
click at [478, 66] on input "客戶姓名" at bounding box center [547, 67] width 203 height 35
type input "[PERSON_NAME]"
click at [480, 211] on input "民國年" at bounding box center [472, 218] width 52 height 35
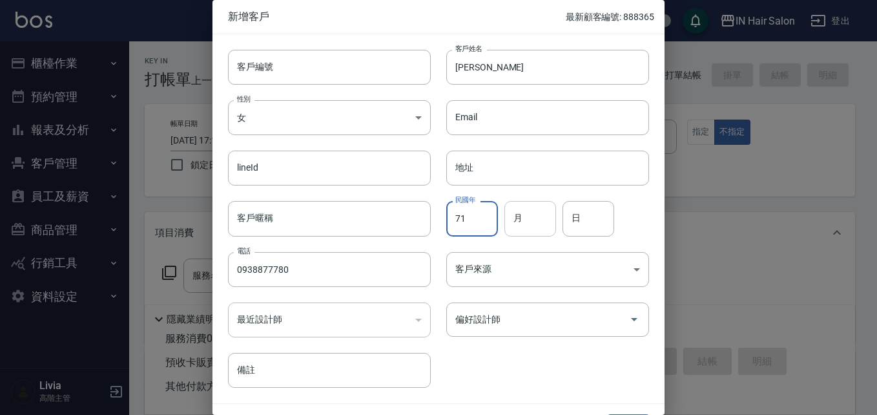
type input "71"
click at [541, 216] on input "月" at bounding box center [530, 218] width 52 height 35
type input "10"
click at [569, 220] on input "日" at bounding box center [589, 218] width 52 height 35
type input "28"
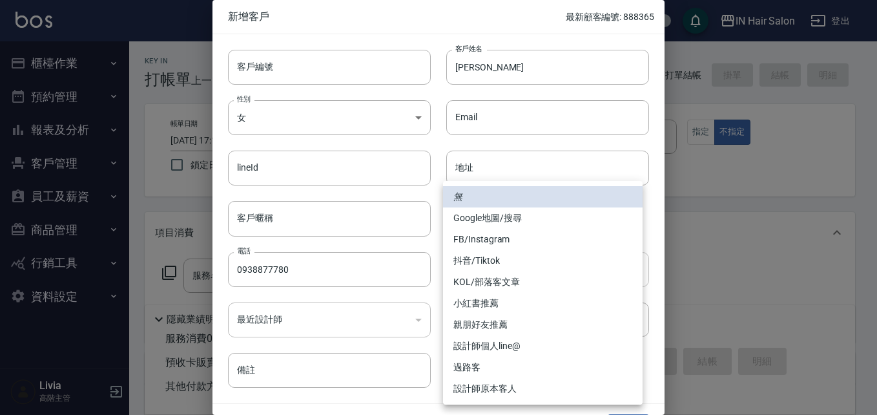
click at [477, 278] on body "IN Hair Salon 登出 櫃檯作業 打帳單 帳單列表 掛單列表 座位開單 營業儀表板 現金收支登錄 高階收支登錄 材料自購登錄 每日結帳 排班表 現場…" at bounding box center [438, 316] width 877 height 632
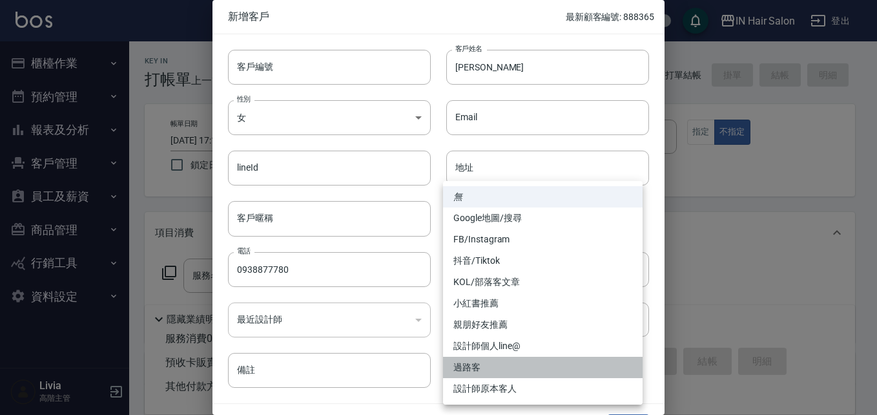
click at [483, 366] on li "過路客" at bounding box center [543, 367] width 200 height 21
type input "過路客"
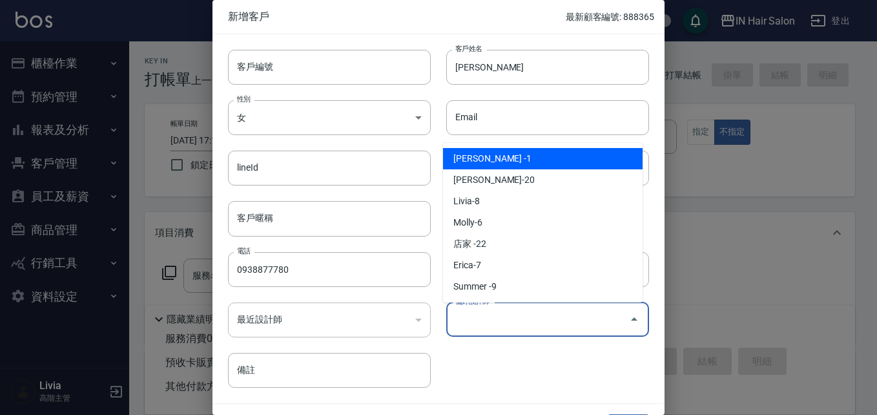
click at [495, 322] on input "偏好設計師" at bounding box center [538, 319] width 172 height 23
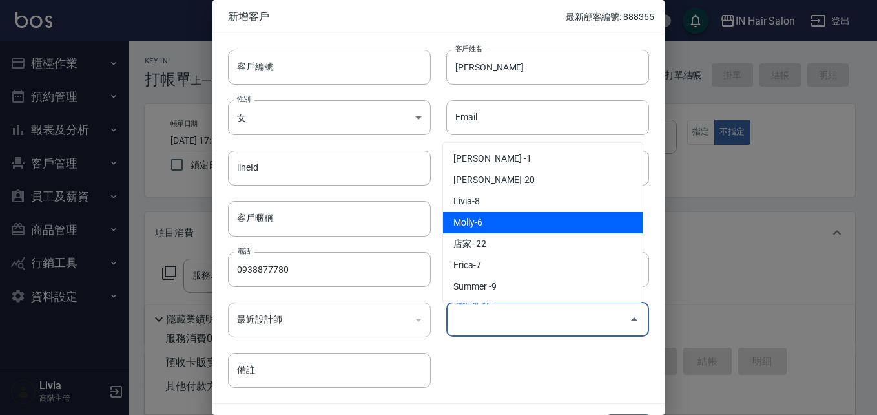
drag, startPoint x: 479, startPoint y: 227, endPoint x: 486, endPoint y: 242, distance: 16.5
click at [480, 227] on li "Molly-6" at bounding box center [543, 222] width 200 height 21
type input "Molly"
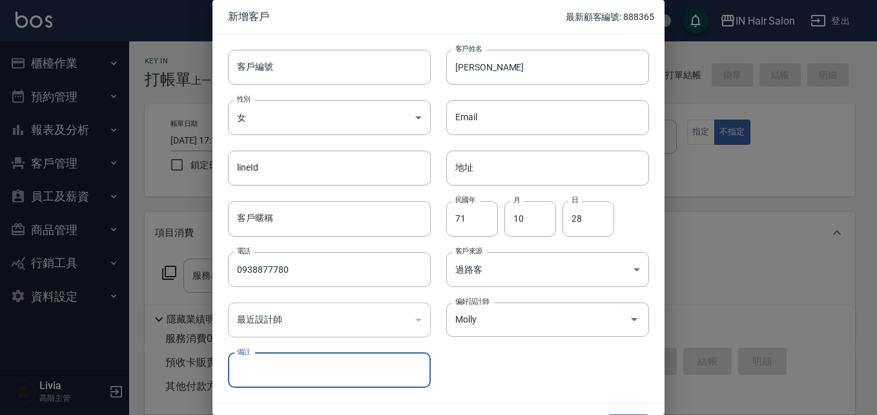
click at [521, 372] on div "客戶編號 客戶編號 客戶姓名 [PERSON_NAME]姓名 性別 女 [DEMOGRAPHIC_DATA] 性別 Email Email lineId li…" at bounding box center [430, 210] width 437 height 353
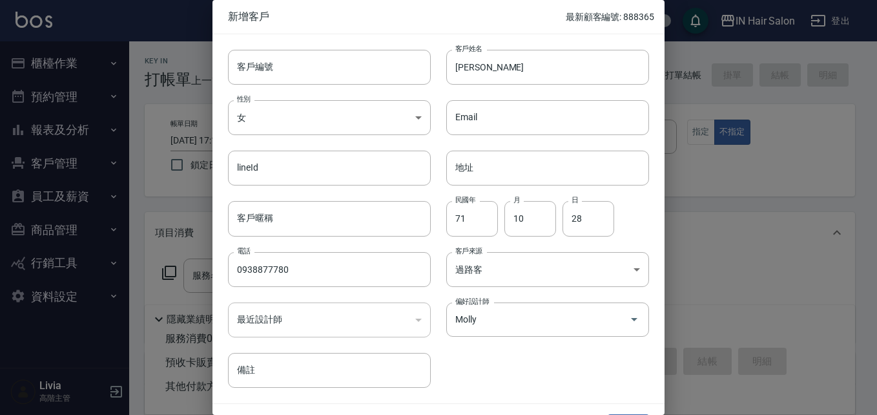
scroll to position [33, 0]
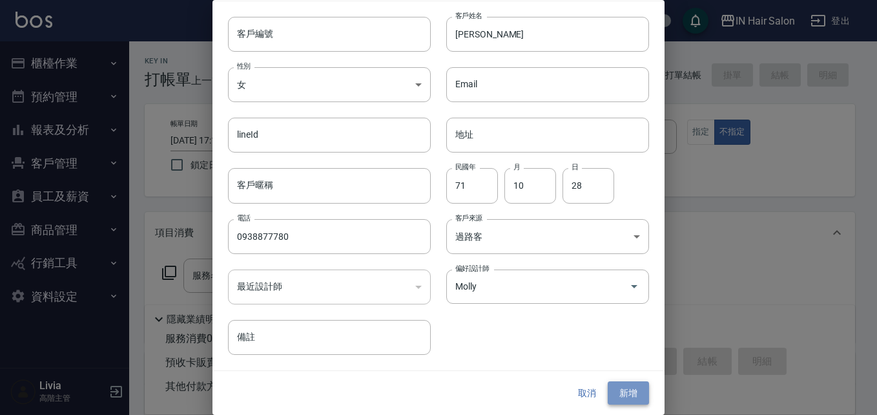
click at [611, 388] on button "新增" at bounding box center [628, 393] width 41 height 24
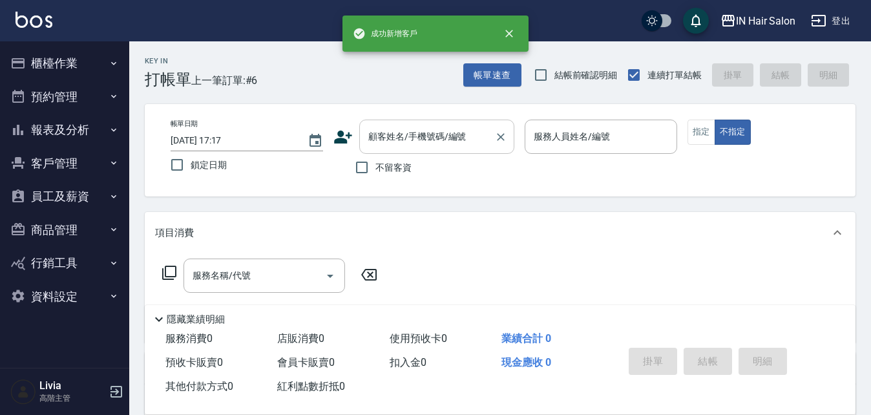
click at [410, 132] on input "顧客姓名/手機號碼/編號" at bounding box center [427, 136] width 124 height 23
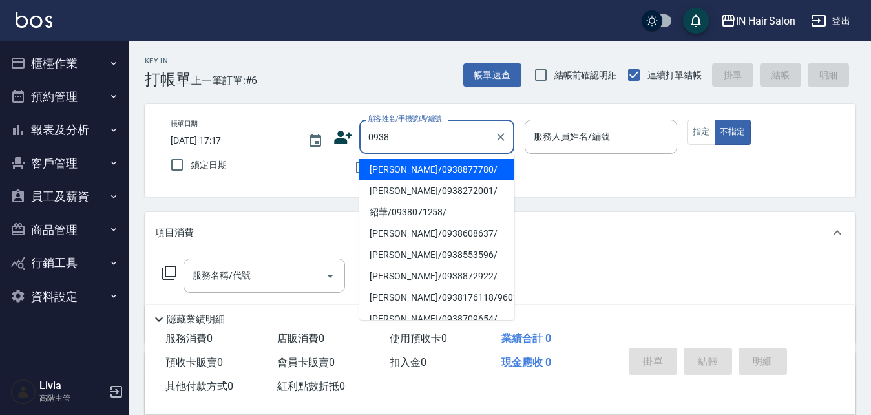
click at [396, 167] on li "[PERSON_NAME]/0938877780/" at bounding box center [436, 169] width 155 height 21
type input "[PERSON_NAME]/0938877780/"
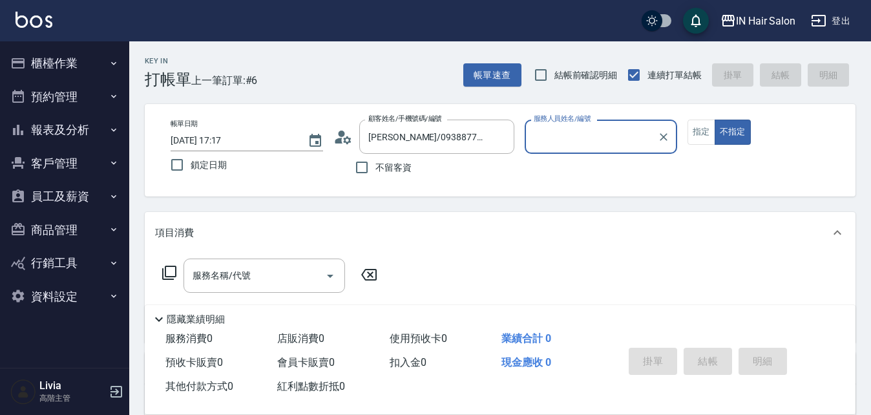
type input "6號設計師[PERSON_NAME]-6"
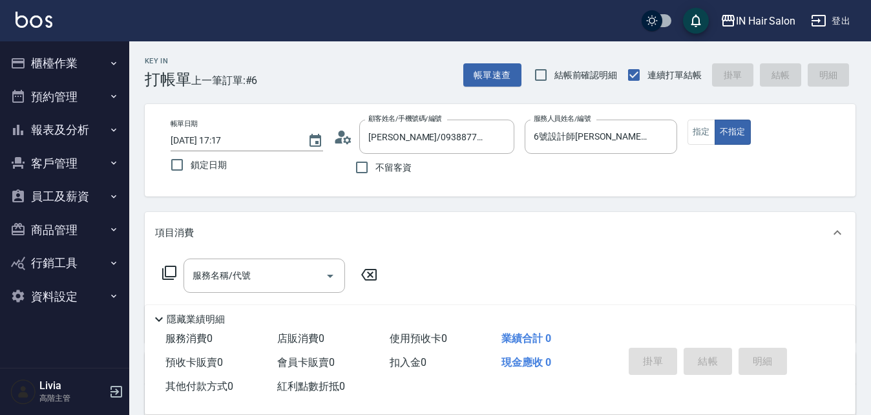
click at [171, 269] on icon at bounding box center [169, 273] width 16 height 16
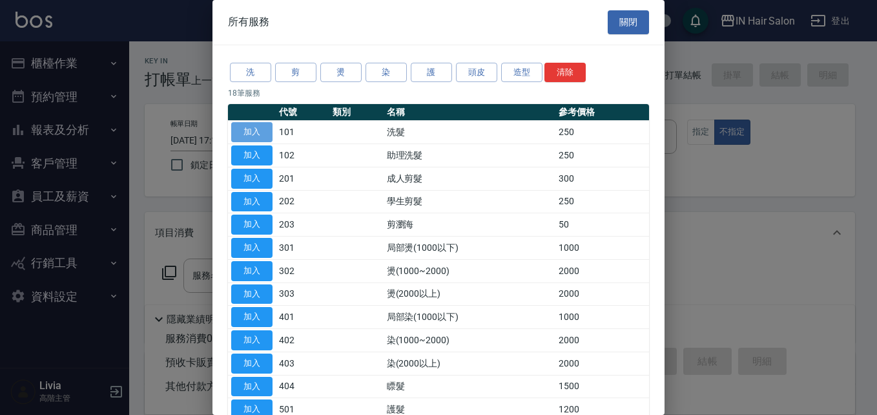
click at [249, 132] on button "加入" at bounding box center [251, 132] width 41 height 20
type input "洗髮(101)"
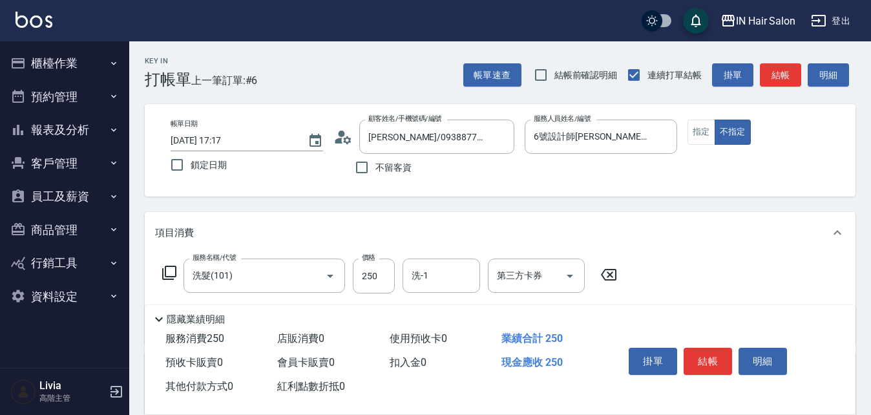
click at [169, 267] on icon at bounding box center [169, 273] width 16 height 16
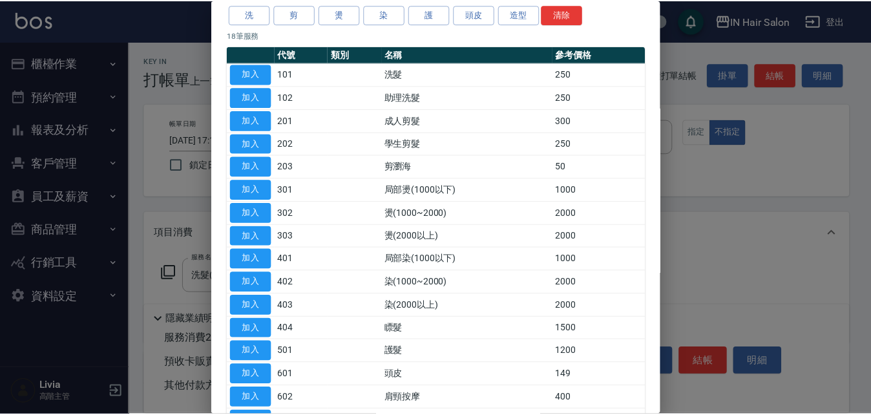
scroll to position [129, 0]
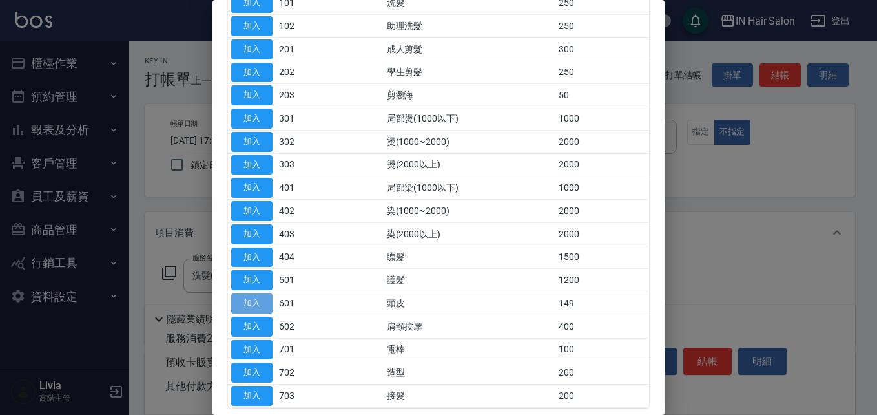
drag, startPoint x: 256, startPoint y: 301, endPoint x: 347, endPoint y: 262, distance: 98.4
click at [258, 301] on button "加入" at bounding box center [251, 303] width 41 height 20
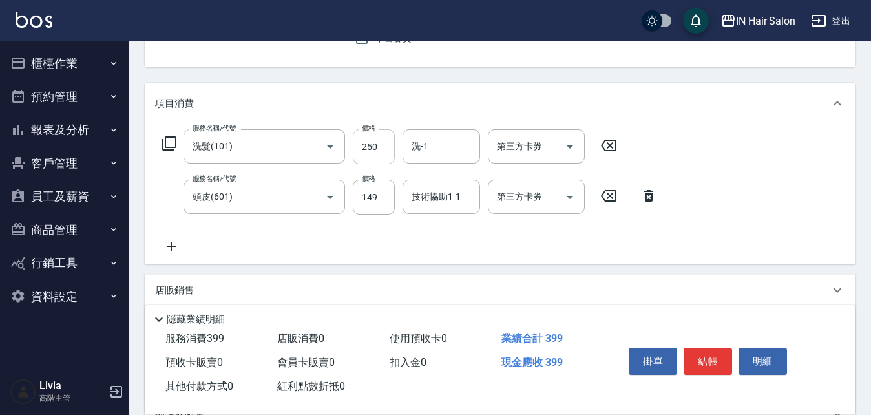
click at [387, 142] on input "250" at bounding box center [374, 146] width 42 height 35
type input "300"
click at [320, 238] on div "服務名稱/代號 洗髮(101) 服務名稱/代號 價格 300 價格 洗-1 洗-1 第三方卡券 第三方卡券 服務名稱/代號 頭皮(601) 服務名稱/代號 價…" at bounding box center [410, 191] width 510 height 125
click at [382, 192] on input "149" at bounding box center [374, 197] width 42 height 35
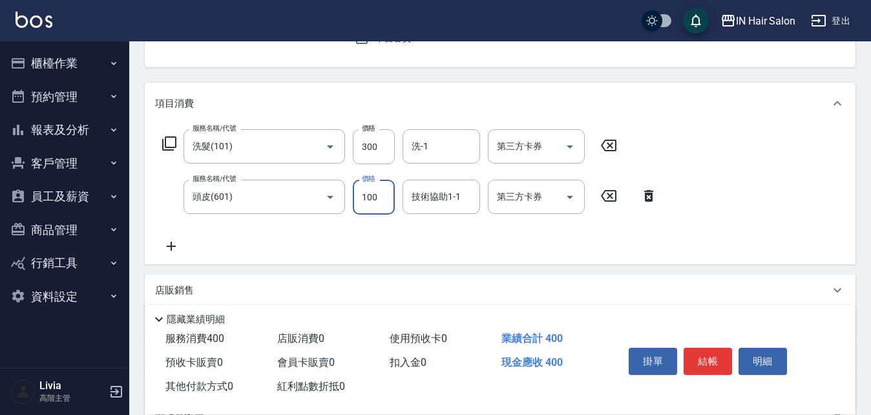
type input "100"
click at [297, 254] on div "服務名稱/代號 洗髮(101) 服務名稱/代號 價格 300 價格 洗-1 洗-1 第三方卡券 第三方卡券 服務名稱/代號 頭皮(601) 服務名稱/代號 價…" at bounding box center [500, 194] width 710 height 140
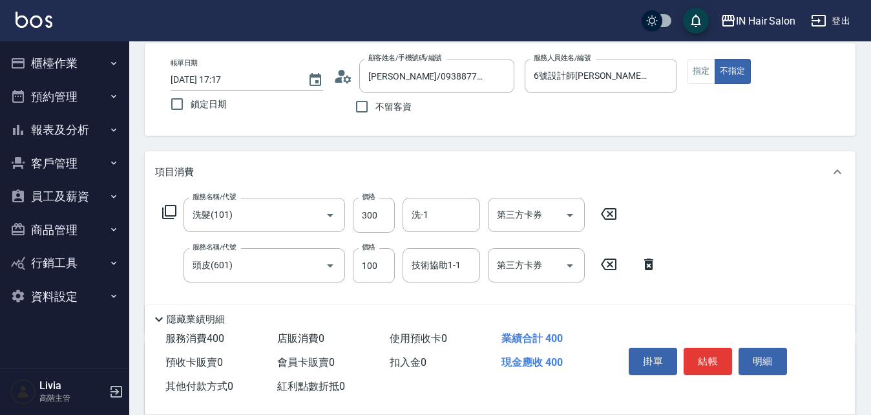
scroll to position [0, 0]
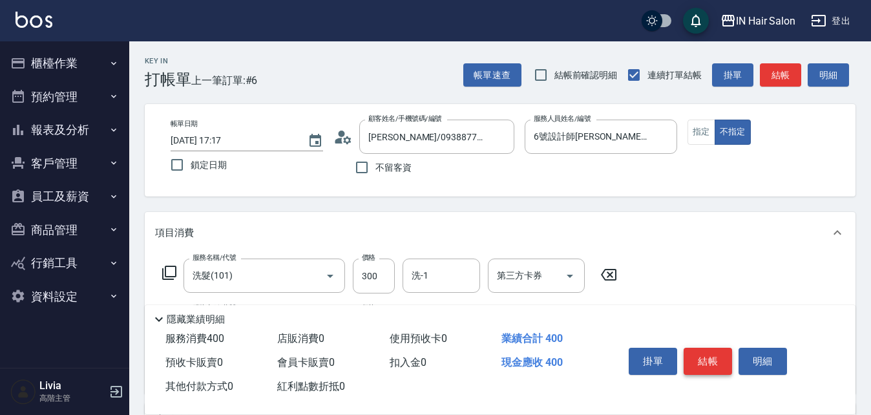
click at [705, 358] on button "結帳" at bounding box center [707, 360] width 48 height 27
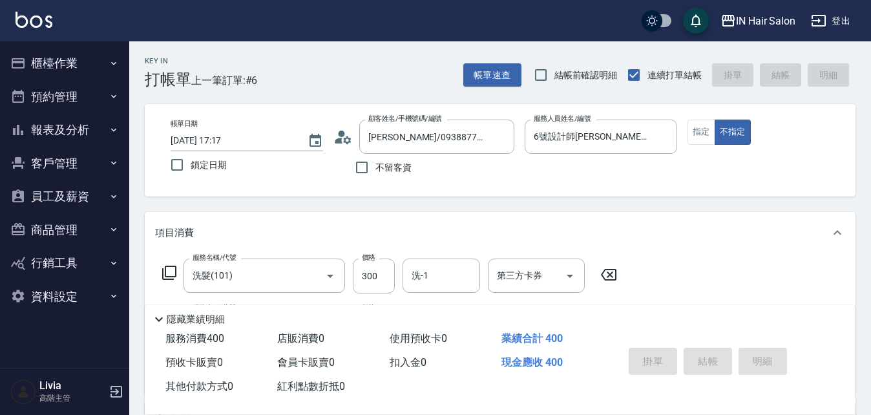
type input "[DATE] 17:18"
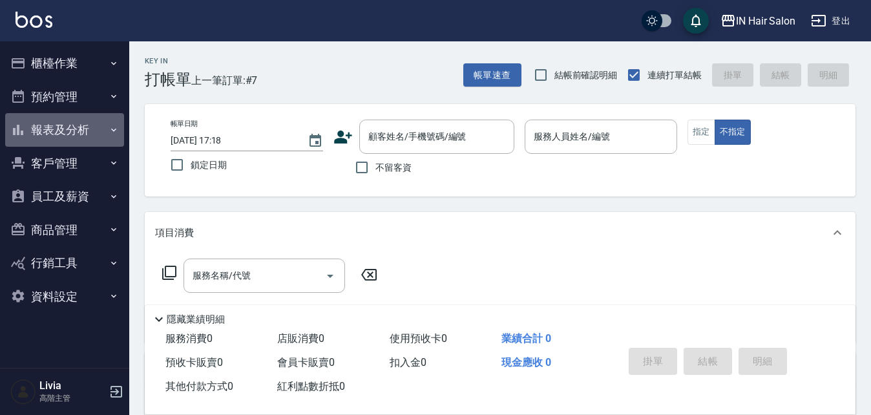
click at [87, 128] on button "報表及分析" at bounding box center [64, 130] width 119 height 34
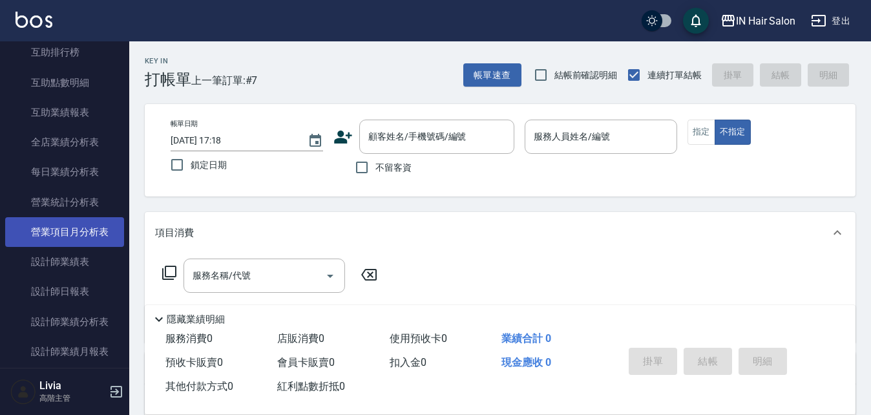
scroll to position [452, 0]
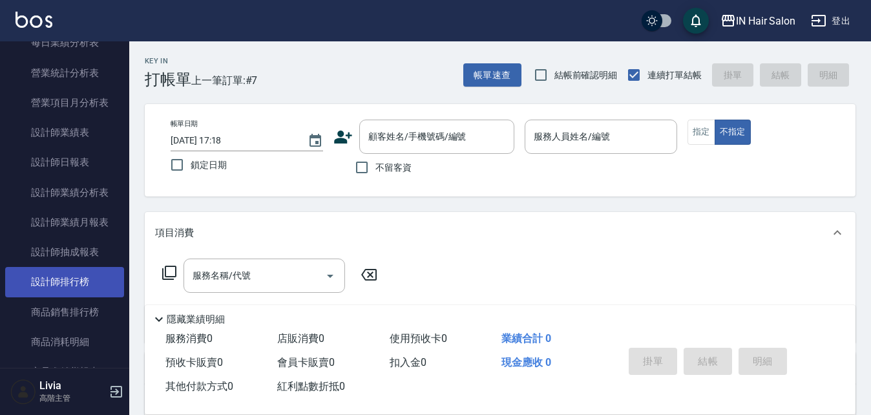
drag, startPoint x: 76, startPoint y: 274, endPoint x: 92, endPoint y: 270, distance: 17.4
click at [76, 275] on link "設計師排行榜" at bounding box center [64, 282] width 119 height 30
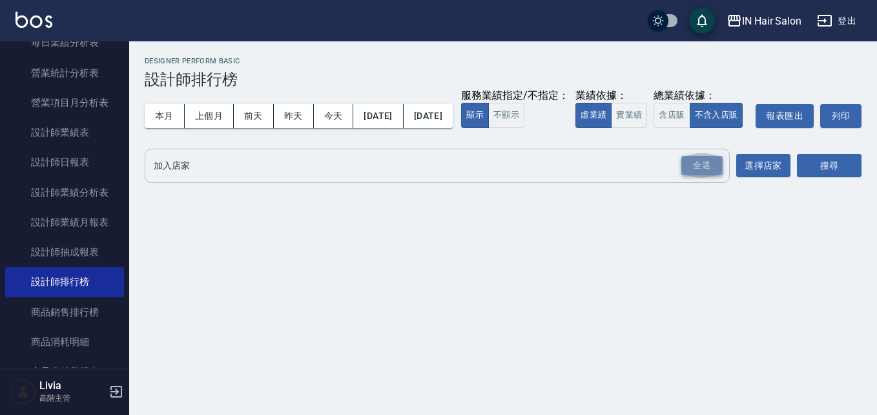
click at [694, 176] on div "全選" at bounding box center [701, 166] width 41 height 20
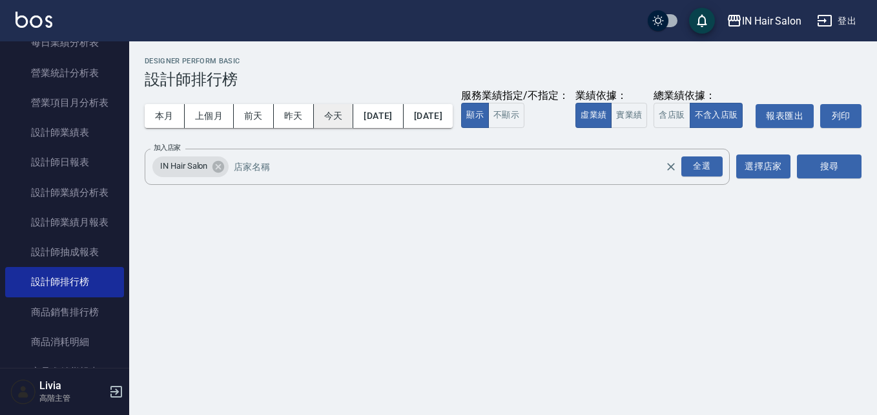
click at [332, 110] on button "今天" at bounding box center [334, 116] width 40 height 24
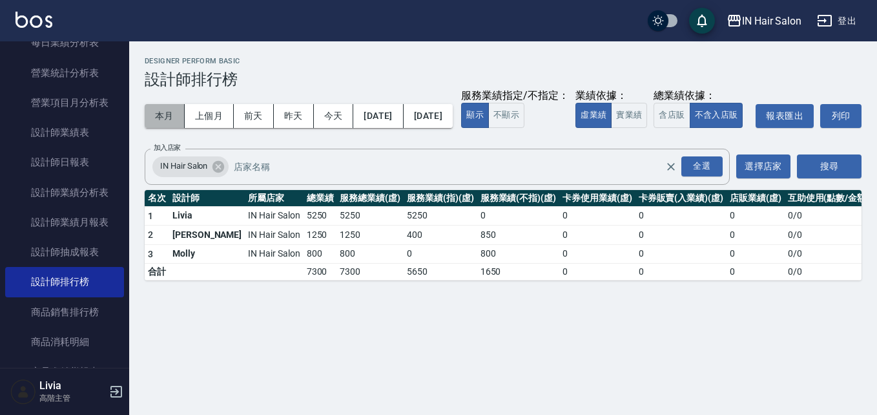
click at [165, 117] on button "本月" at bounding box center [165, 116] width 40 height 24
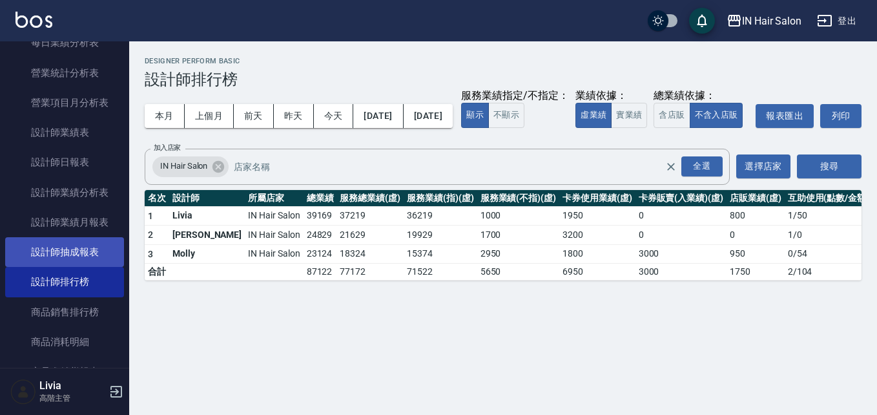
click at [73, 251] on link "設計師抽成報表" at bounding box center [64, 252] width 119 height 30
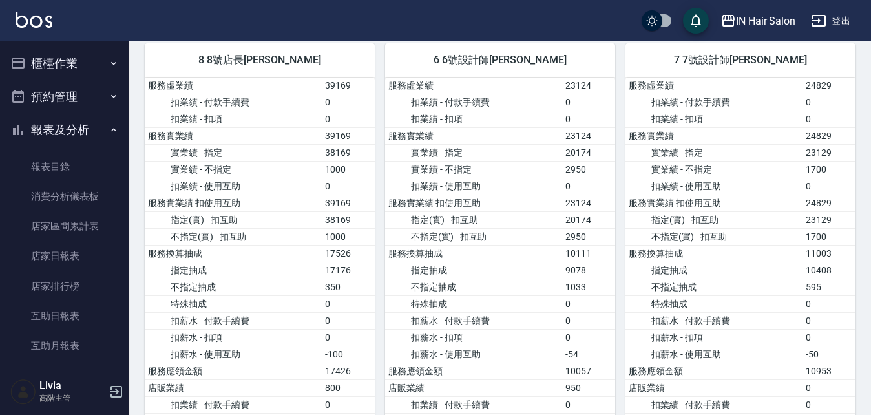
click at [58, 57] on button "櫃檯作業" at bounding box center [64, 64] width 119 height 34
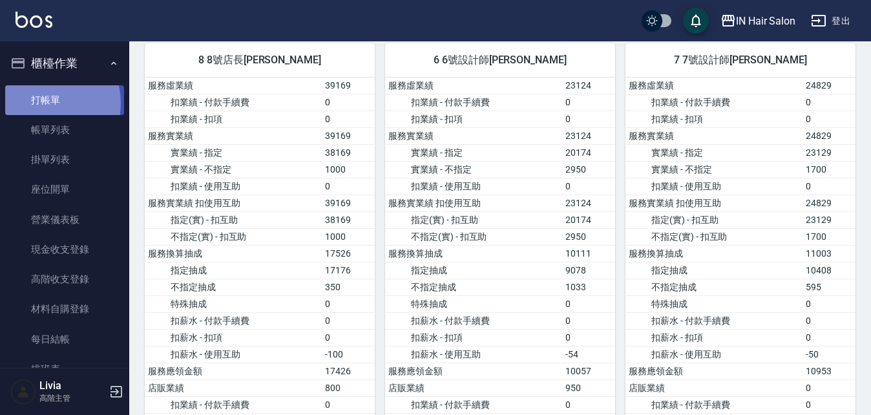
click at [43, 103] on link "打帳單" at bounding box center [64, 100] width 119 height 30
